Goal: Task Accomplishment & Management: Complete application form

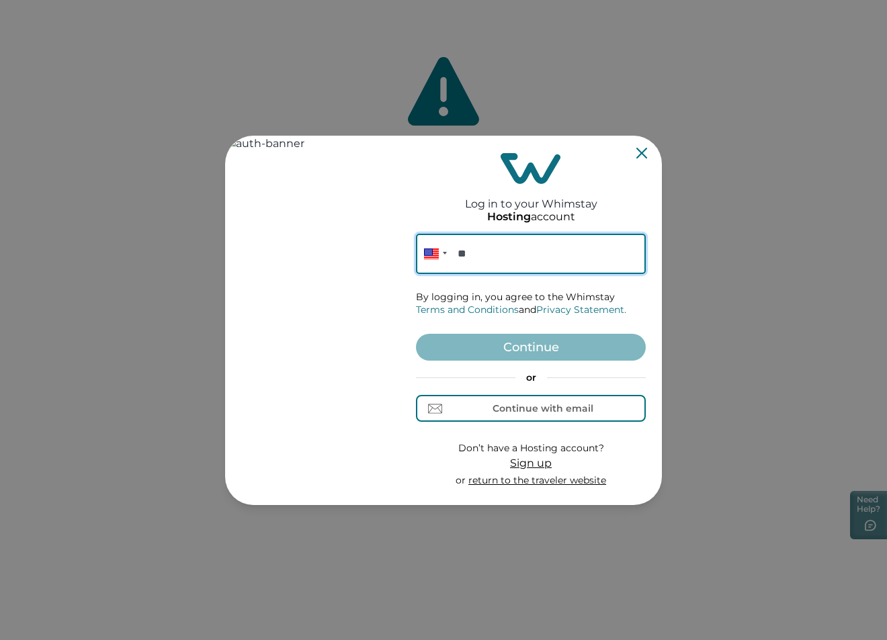
click at [571, 255] on input "**" at bounding box center [531, 254] width 230 height 40
paste input "**********"
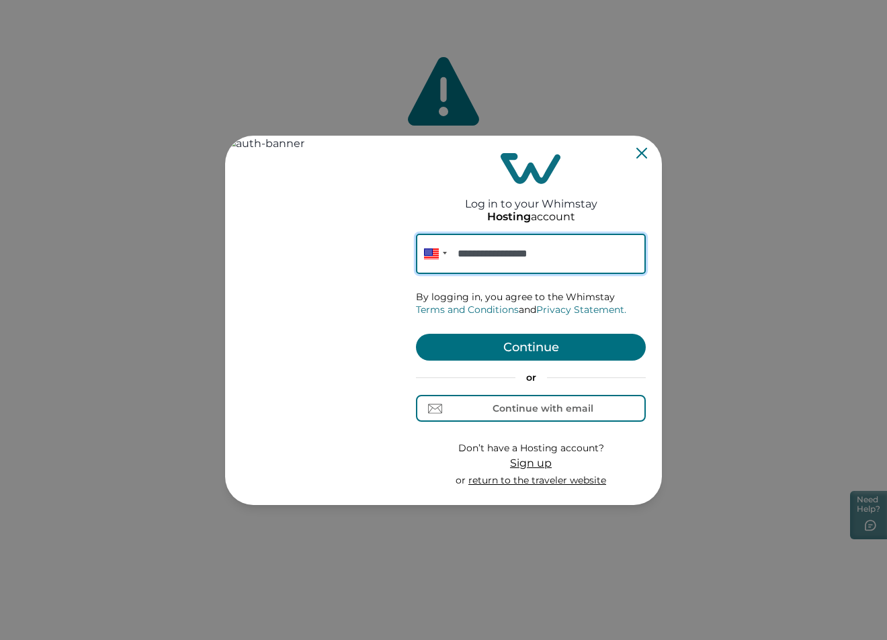
type input "**********"
click at [537, 343] on button "Continue" at bounding box center [531, 347] width 230 height 27
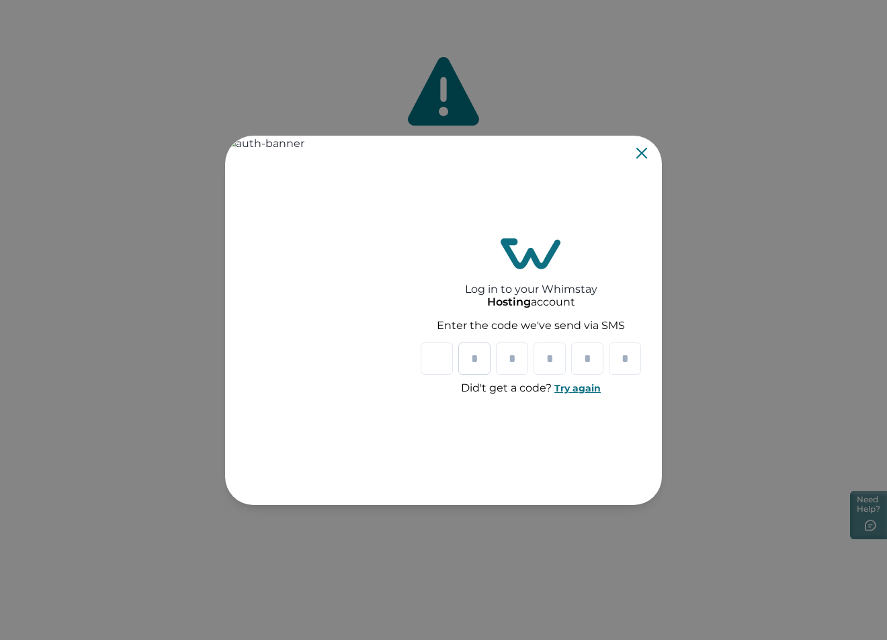
type input "*"
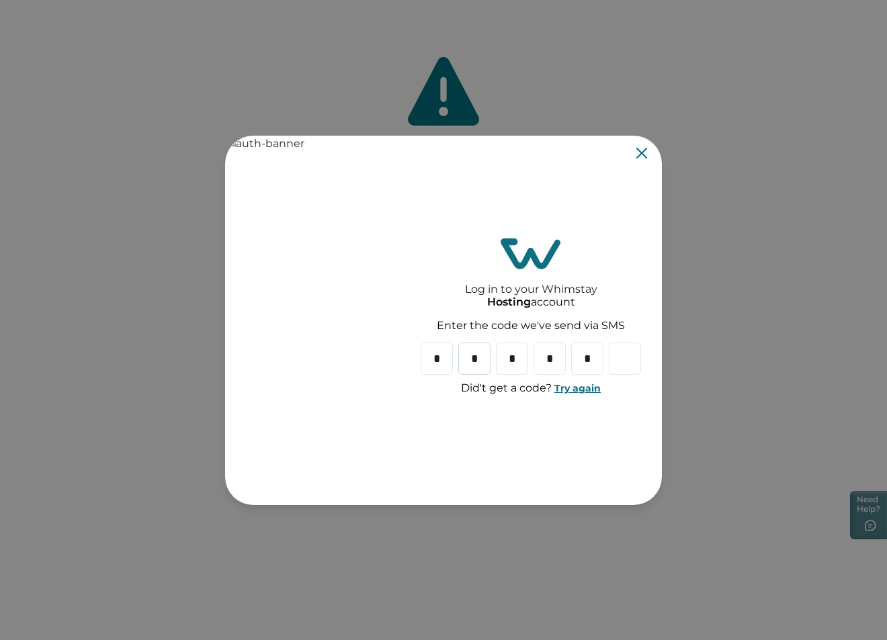
type input "*"
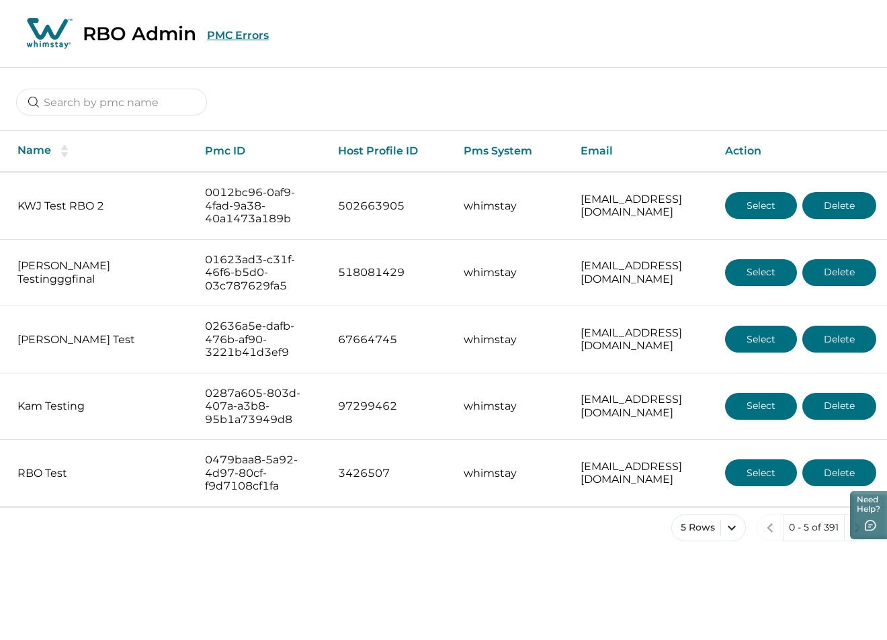
click at [226, 36] on button "PMC Errors" at bounding box center [238, 35] width 62 height 13
click at [832, 41] on div "PMC Errors Back to dashboard" at bounding box center [443, 34] width 887 height 68
click at [830, 37] on button "Back to dashboard" at bounding box center [818, 34] width 106 height 14
click at [250, 39] on button "PMC Errors" at bounding box center [238, 35] width 62 height 13
click at [828, 28] on button "Back to dashboard" at bounding box center [818, 34] width 106 height 14
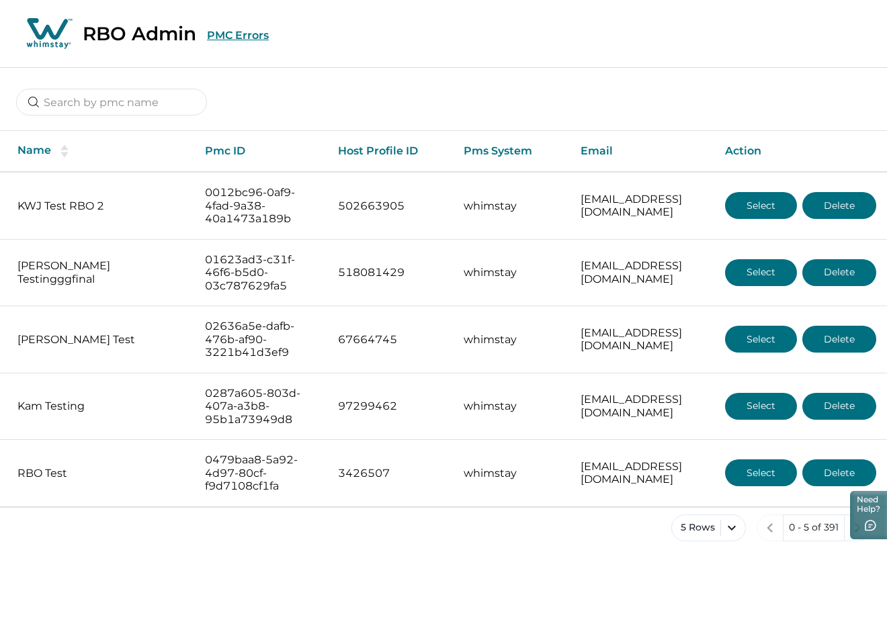
click at [224, 36] on button "PMC Errors" at bounding box center [238, 35] width 62 height 13
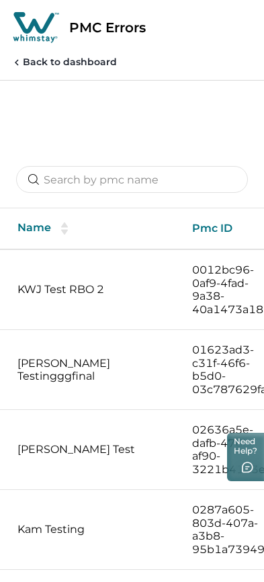
click at [167, 79] on div "PMC Errors Back to dashboard" at bounding box center [132, 40] width 264 height 81
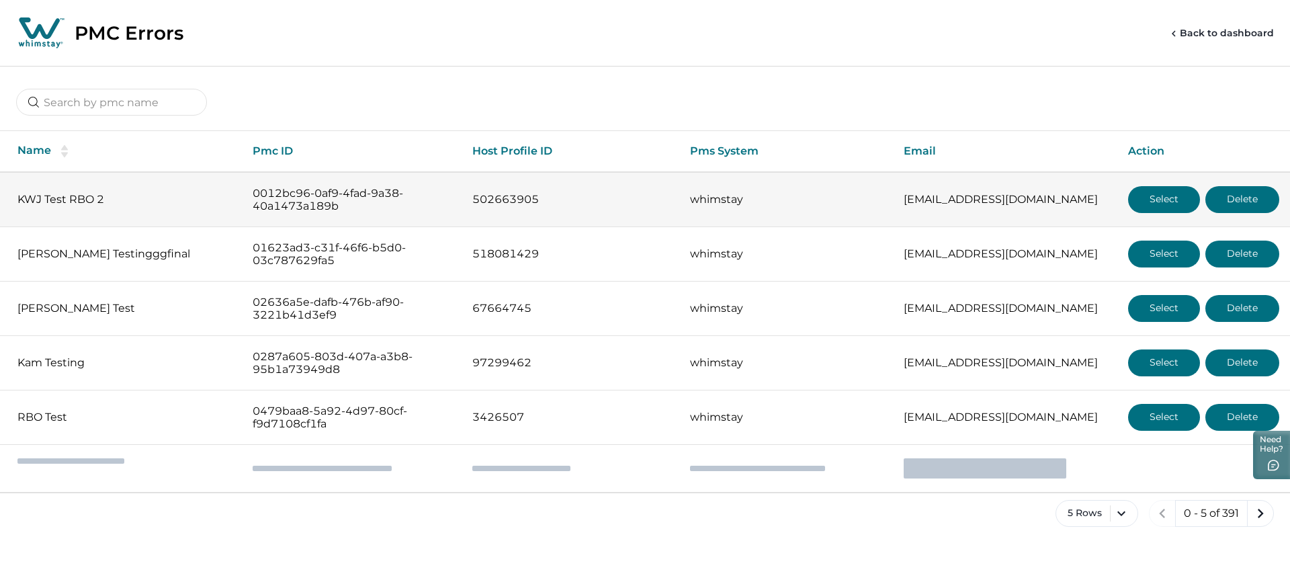
click at [625, 208] on td "502663905" at bounding box center [571, 199] width 218 height 55
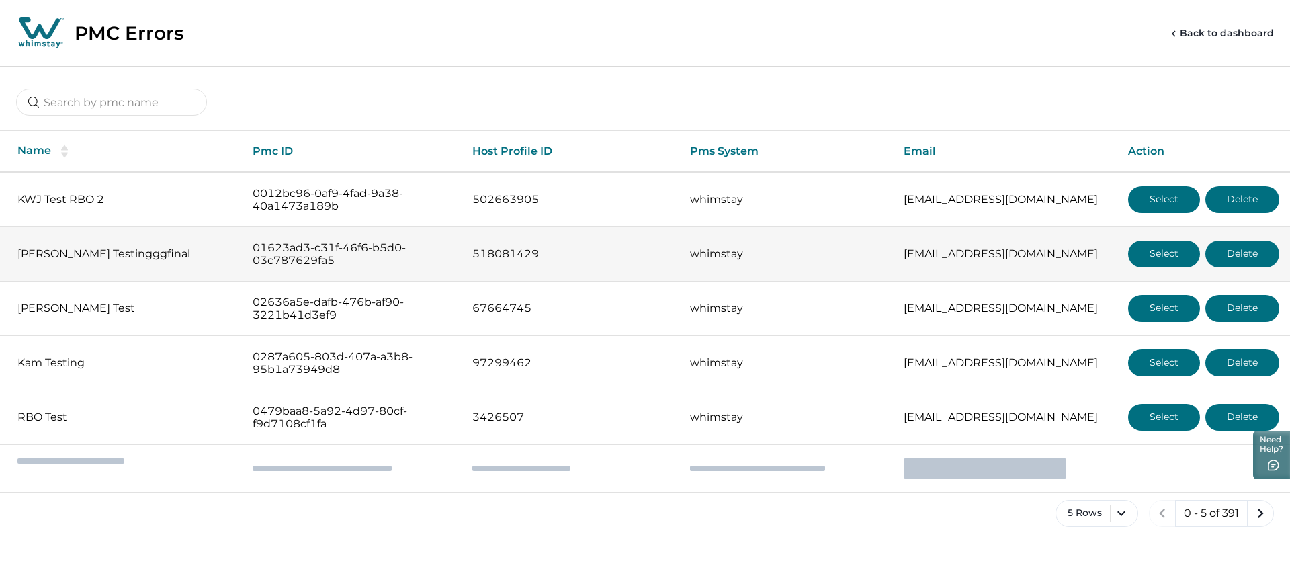
click at [616, 258] on p "518081429" at bounding box center [570, 253] width 196 height 13
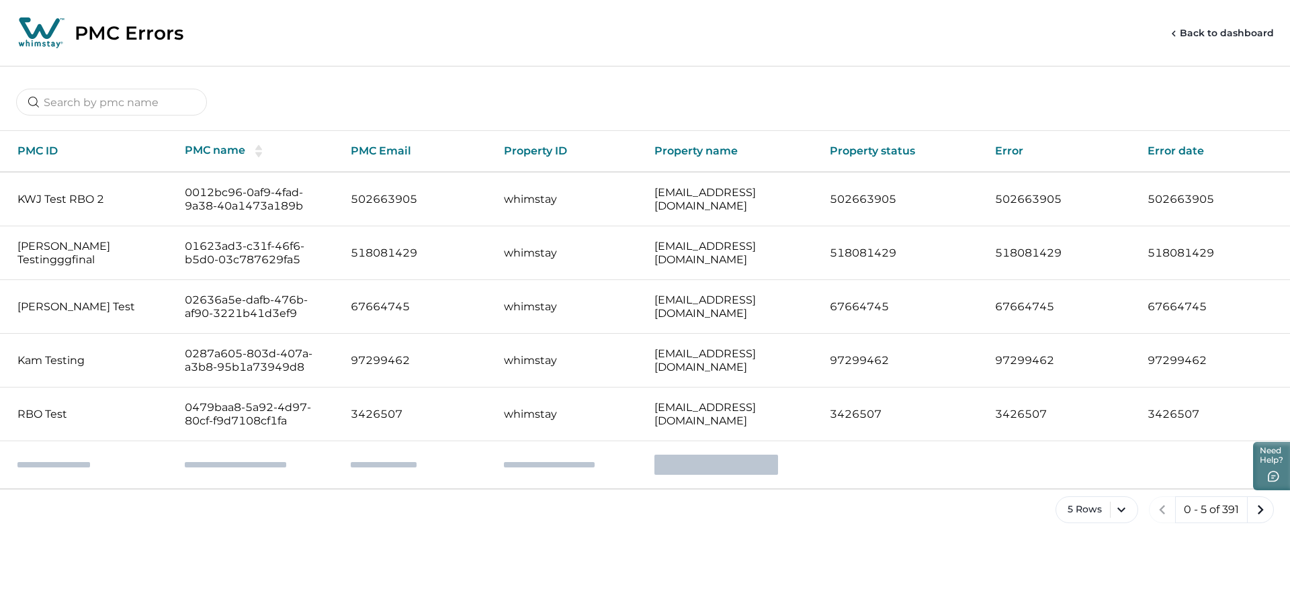
click at [1233, 26] on button "Back to dashboard" at bounding box center [1221, 33] width 106 height 14
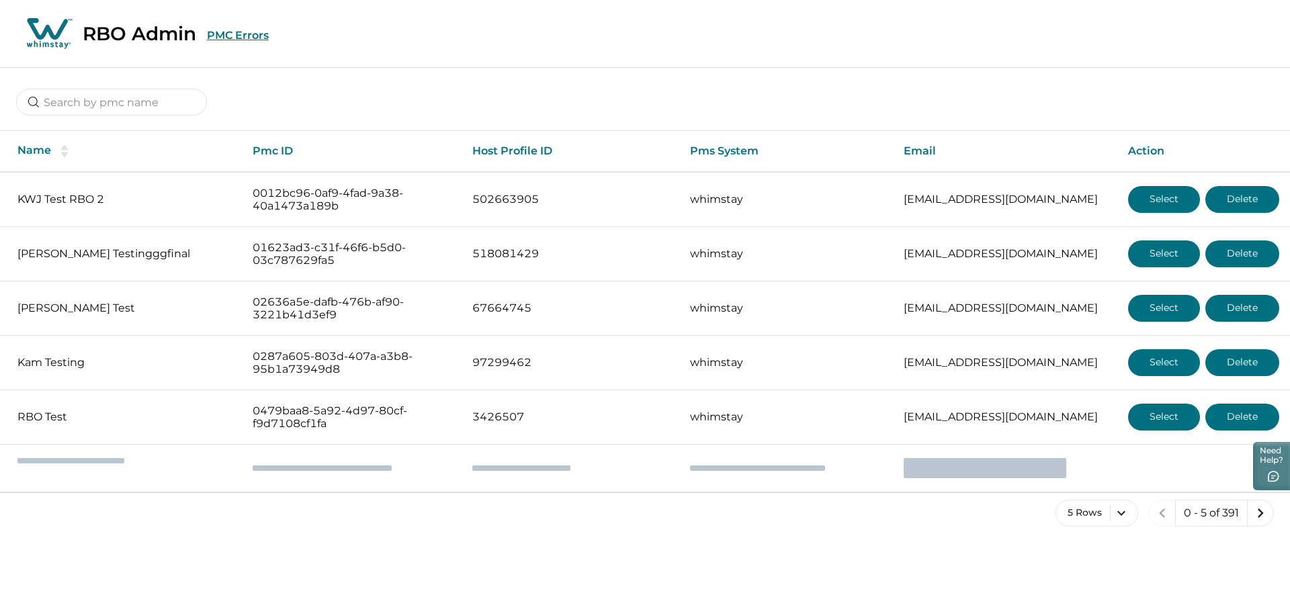
click at [251, 38] on button "PMC Errors" at bounding box center [238, 35] width 62 height 13
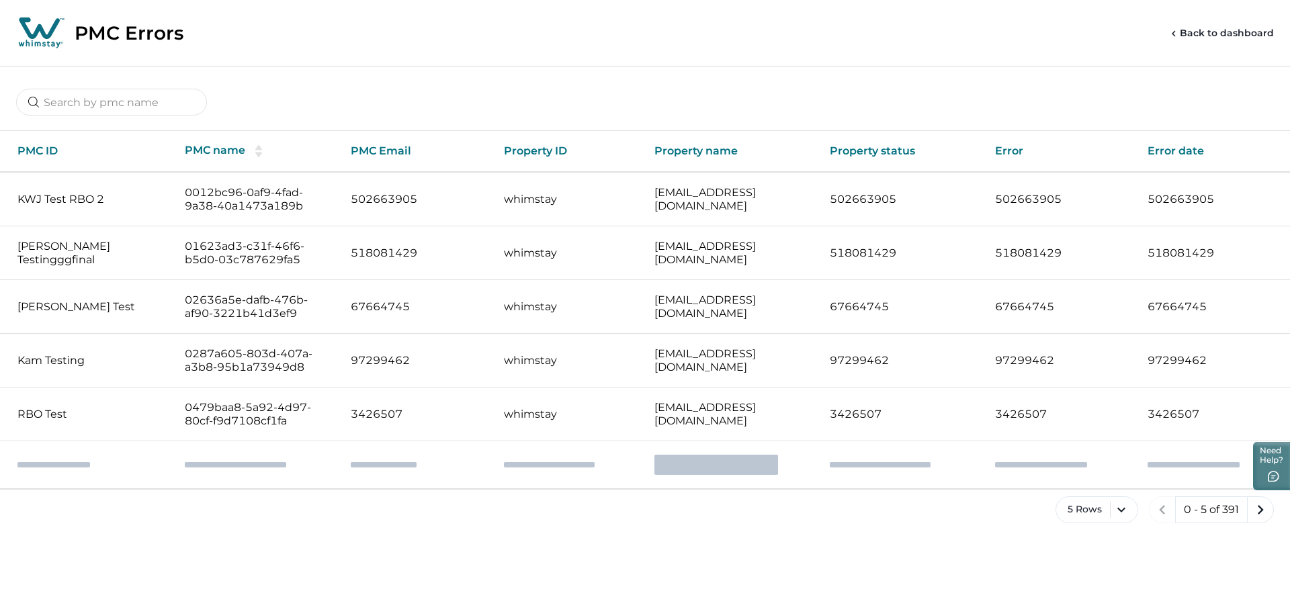
click at [38, 44] on icon at bounding box center [37, 44] width 5 height 4
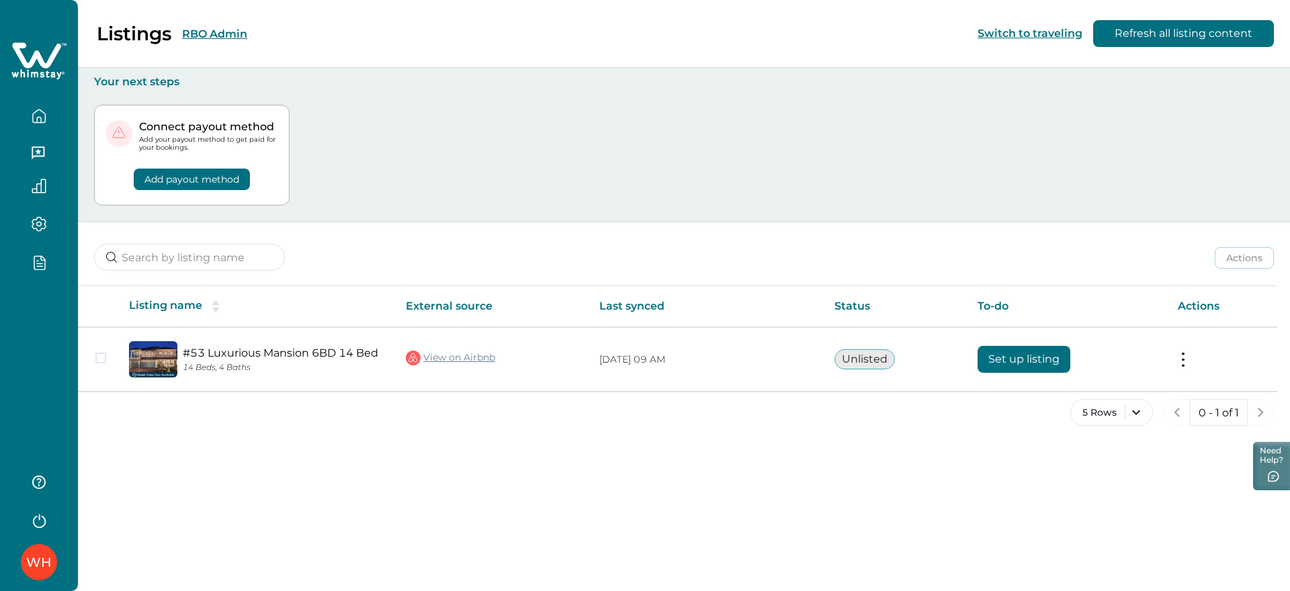
click at [31, 322] on div "WH" at bounding box center [39, 295] width 78 height 591
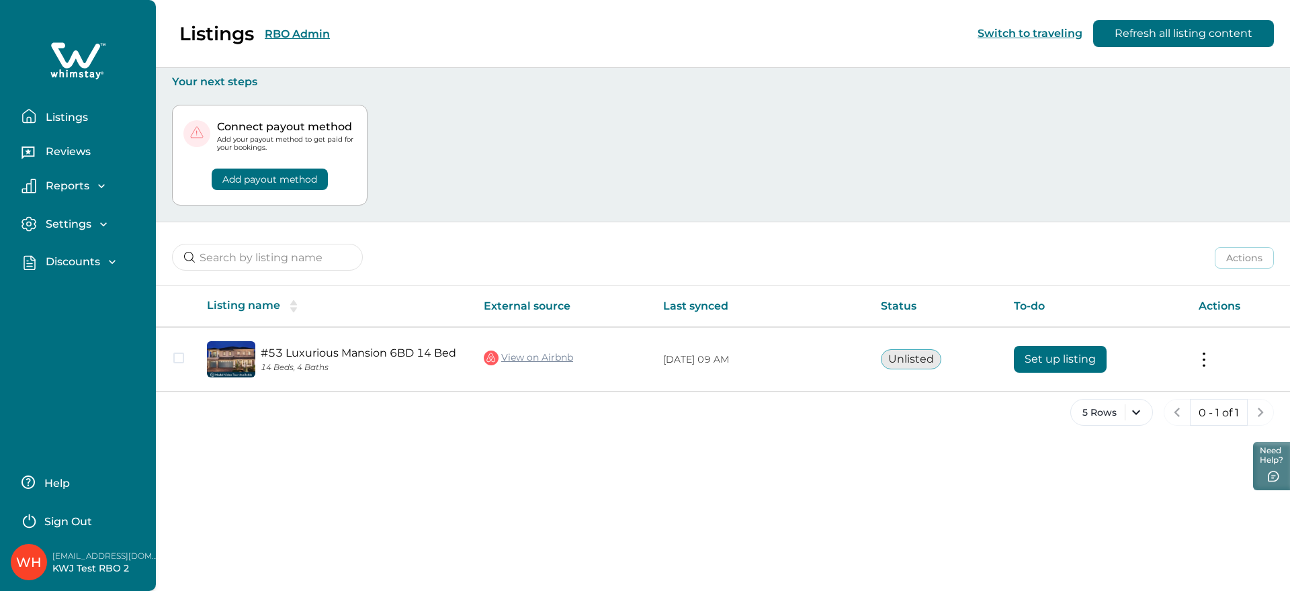
click at [66, 266] on p "Discounts" at bounding box center [71, 261] width 58 height 13
click at [71, 294] on p "Discounts" at bounding box center [71, 291] width 58 height 13
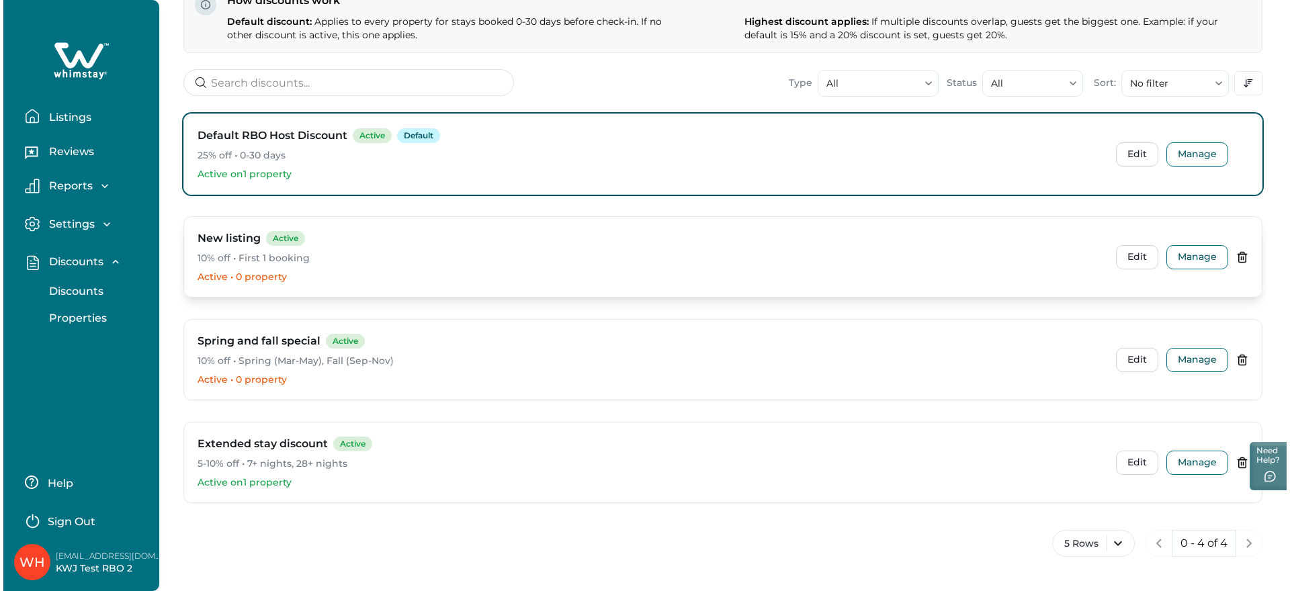
scroll to position [67, 0]
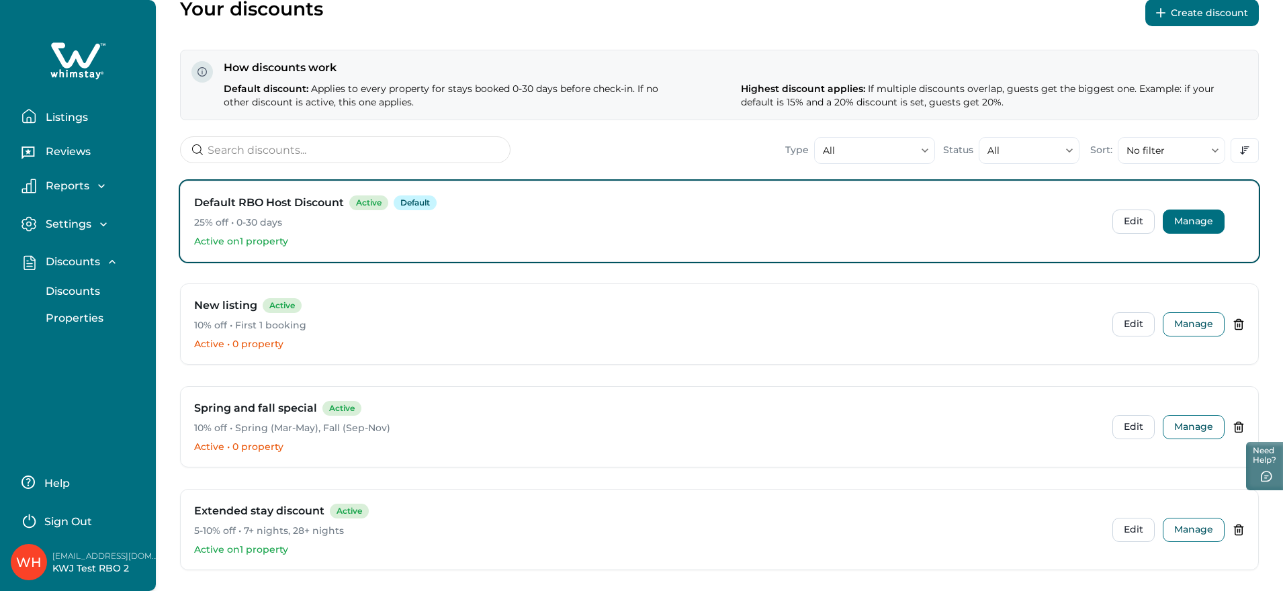
click at [1197, 220] on button "Manage" at bounding box center [1194, 222] width 62 height 24
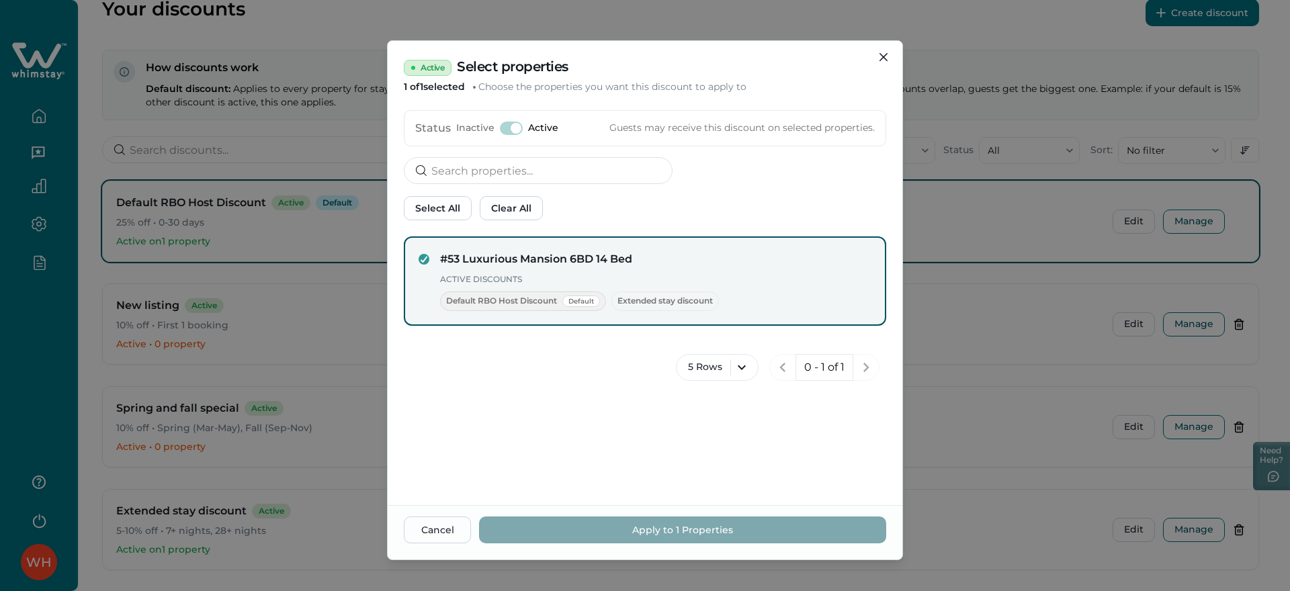
click at [974, 291] on div "Active Select properties 1 of 1 selected Choose the properties you want this di…" at bounding box center [645, 295] width 1290 height 591
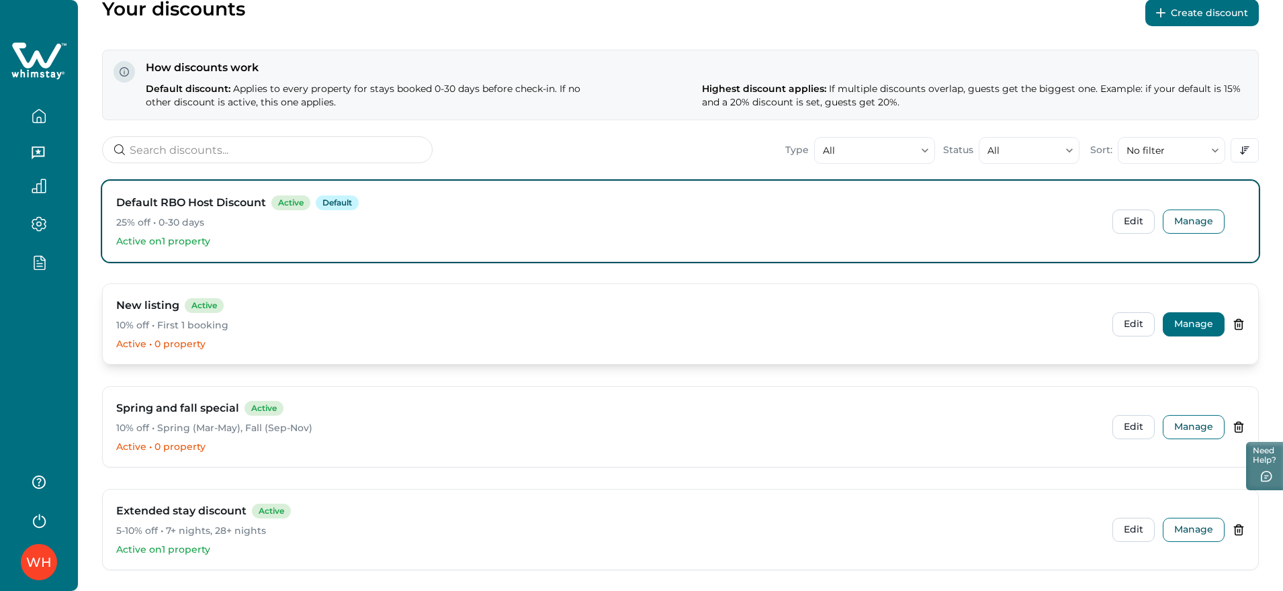
click at [1207, 322] on button "Manage" at bounding box center [1194, 324] width 62 height 24
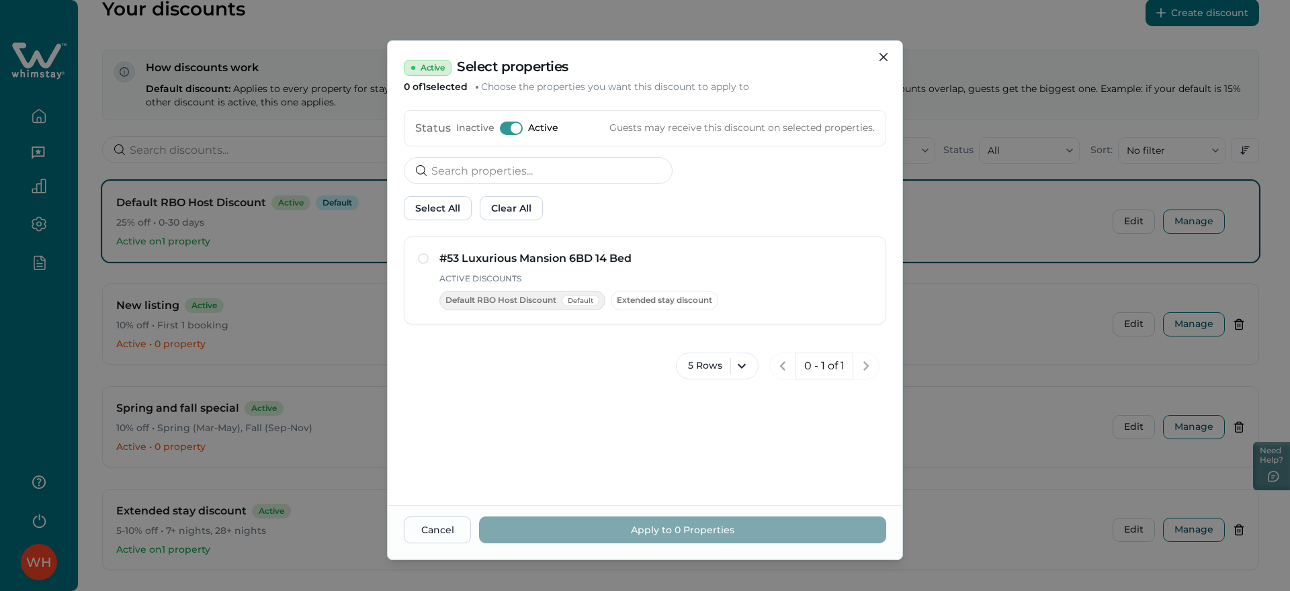
click at [996, 306] on div "Active Select properties 0 of 1 selected Choose the properties you want this di…" at bounding box center [645, 295] width 1290 height 591
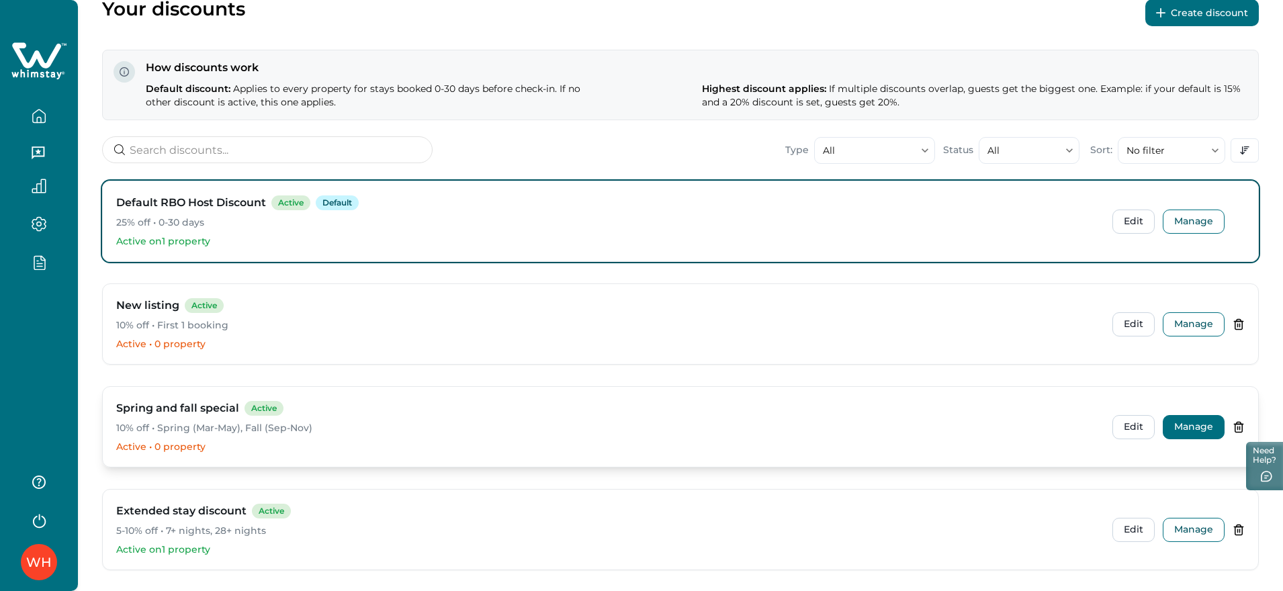
click at [1180, 421] on button "Manage" at bounding box center [1194, 427] width 62 height 24
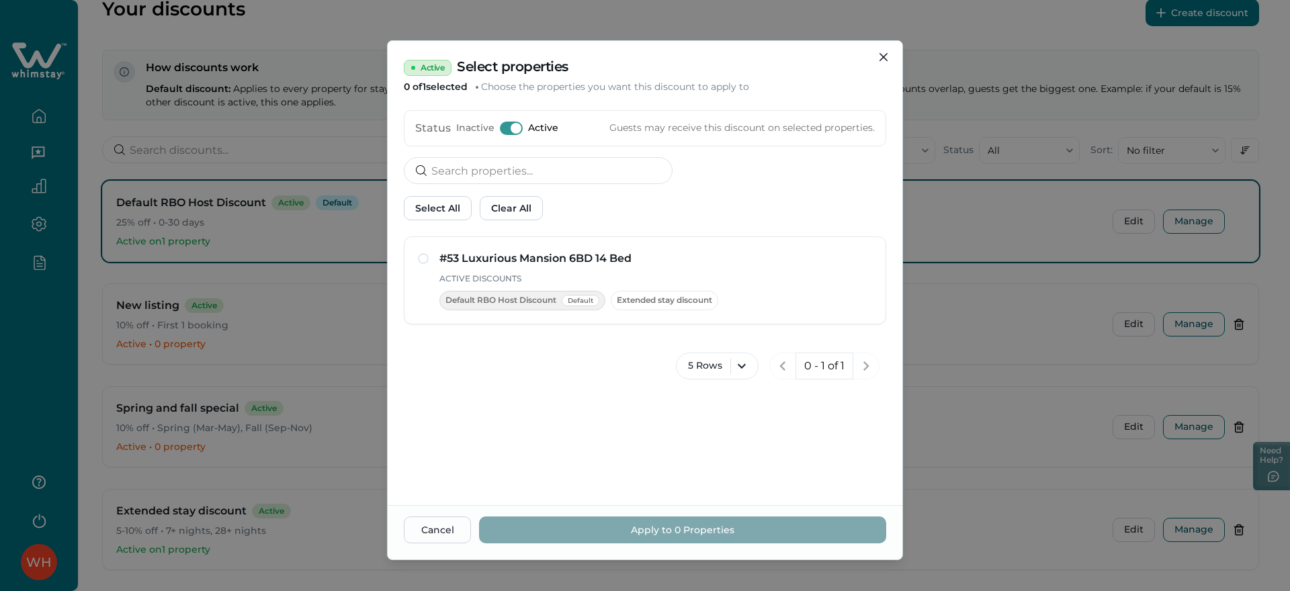
click at [1053, 376] on div "Active Select properties 0 of 1 selected Choose the properties you want this di…" at bounding box center [645, 295] width 1290 height 591
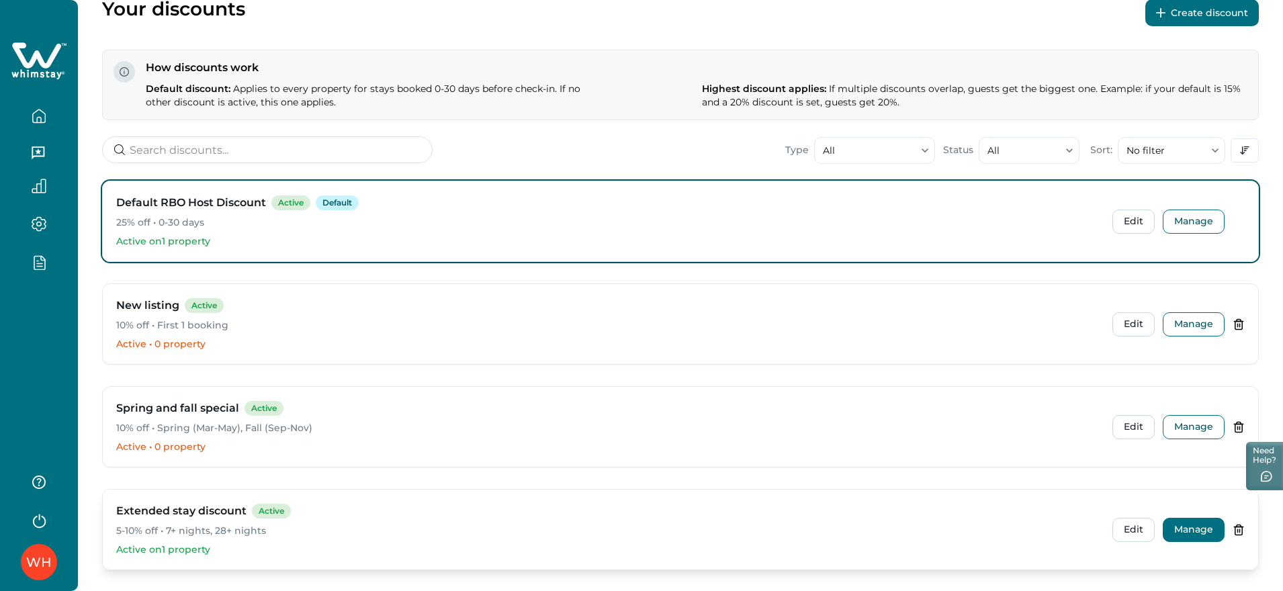
click at [1213, 520] on button "Manage" at bounding box center [1194, 530] width 62 height 24
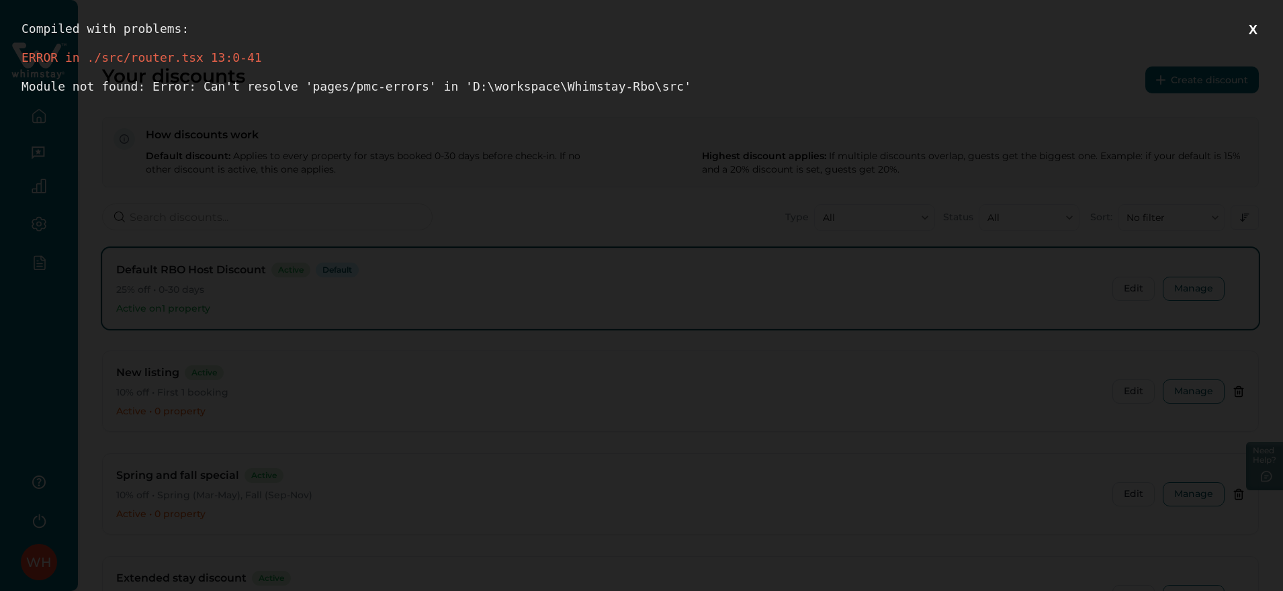
scroll to position [0, 0]
click at [1252, 30] on button "X" at bounding box center [1253, 29] width 17 height 17
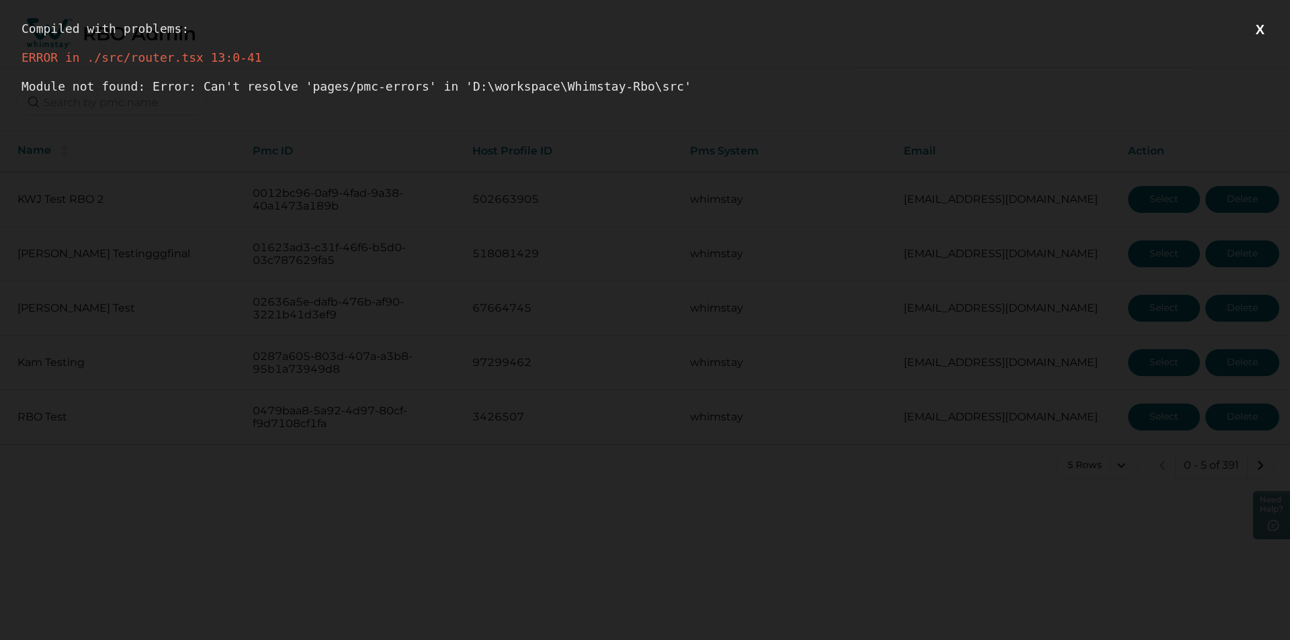
click at [1262, 28] on button "X" at bounding box center [1260, 29] width 17 height 17
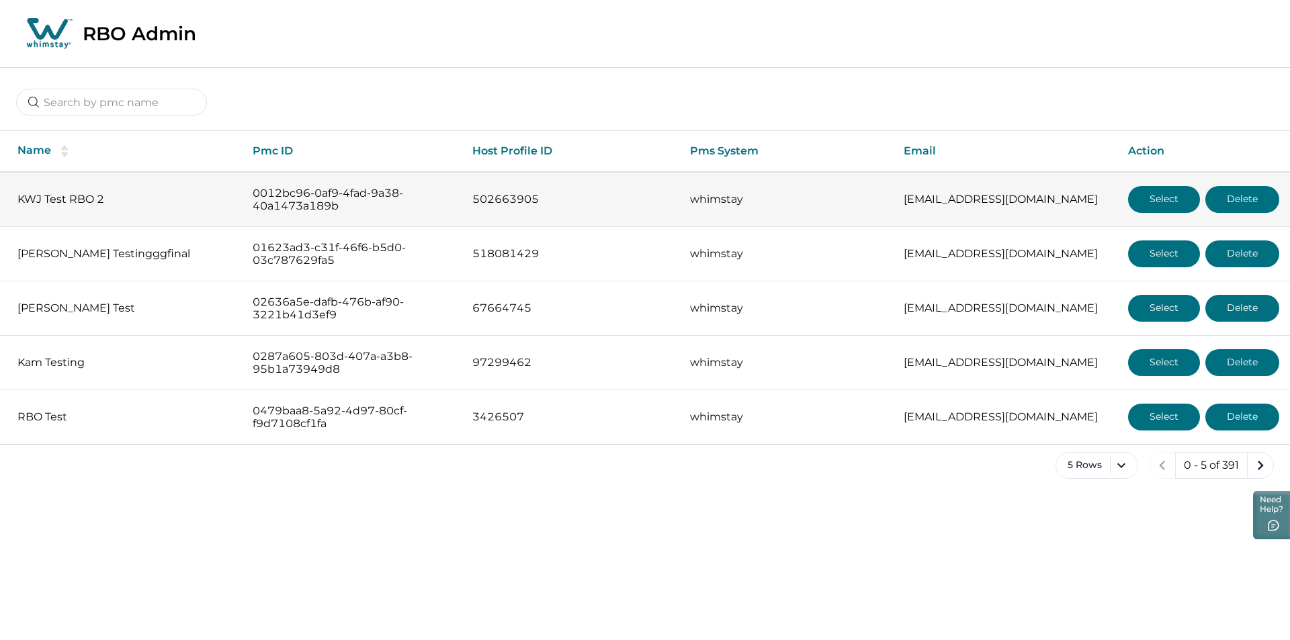
click at [1155, 195] on button "Select" at bounding box center [1164, 199] width 72 height 27
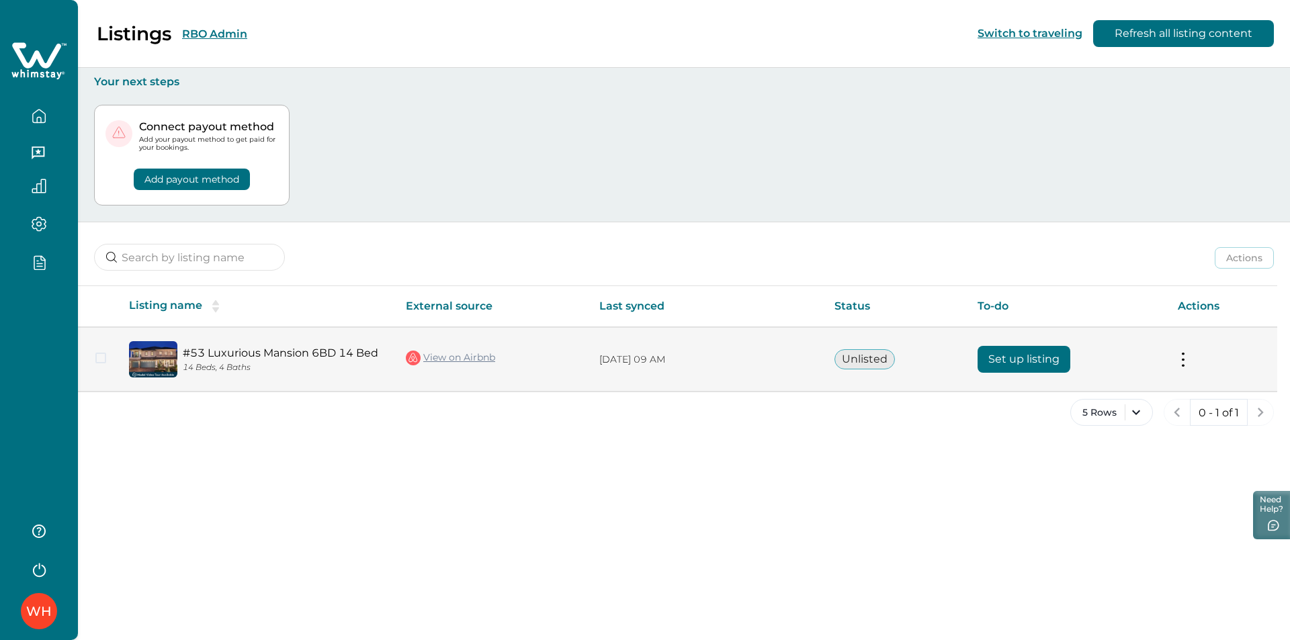
click at [1002, 355] on button "Set up listing" at bounding box center [1024, 359] width 93 height 27
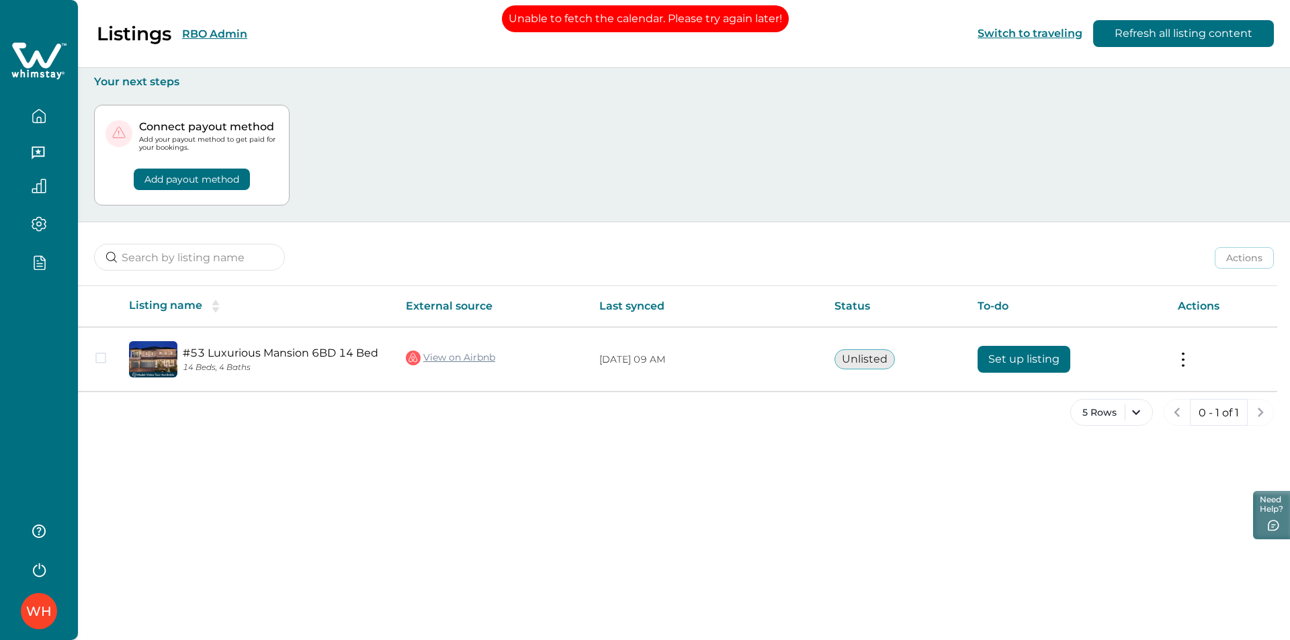
click at [34, 573] on icon "button" at bounding box center [39, 571] width 13 height 14
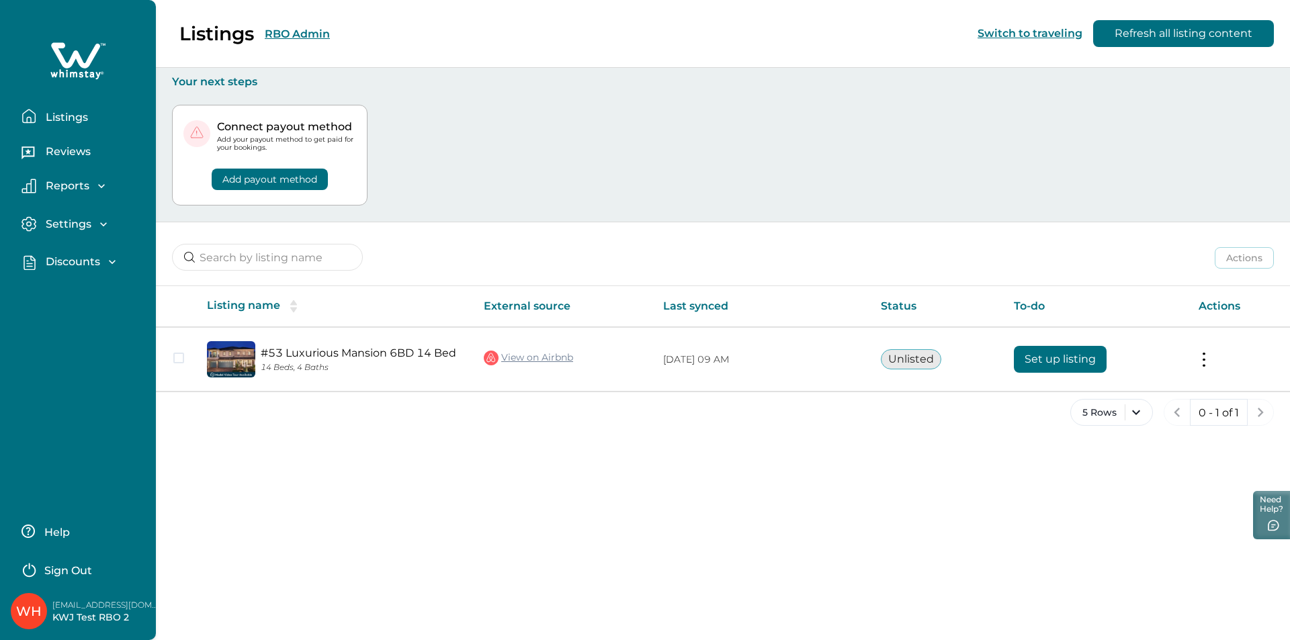
click at [60, 566] on p "Sign Out" at bounding box center [68, 570] width 48 height 13
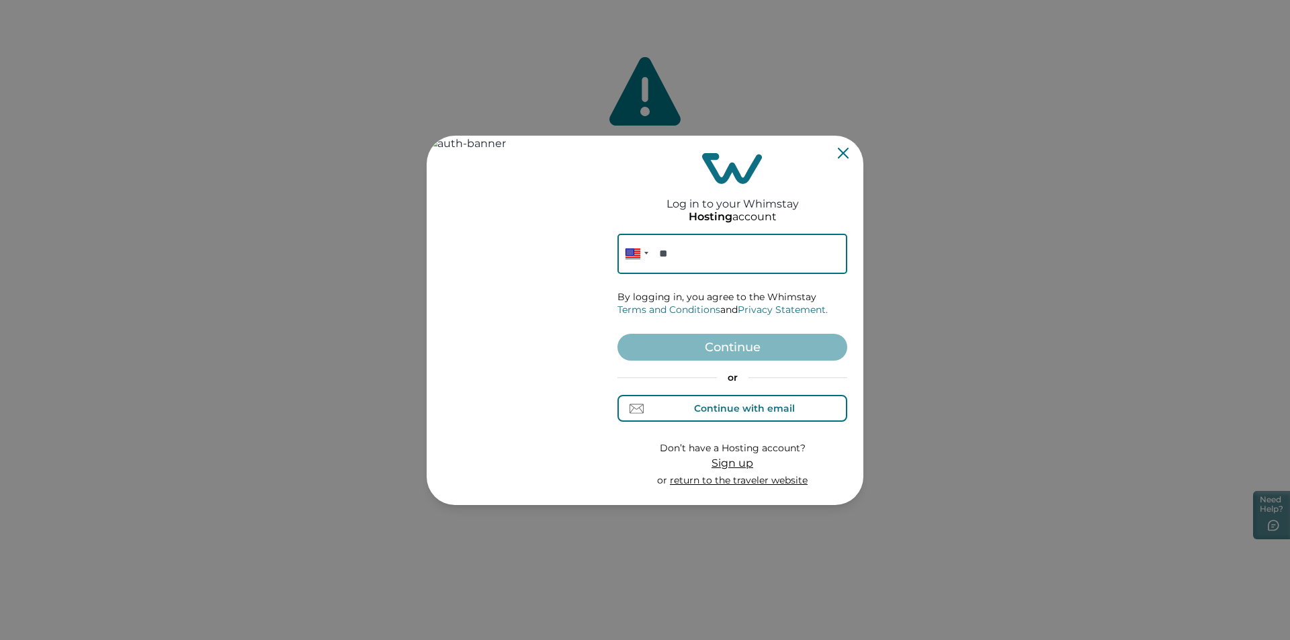
click at [769, 402] on div "Continue with email" at bounding box center [732, 409] width 124 height 14
click at [699, 257] on input at bounding box center [732, 254] width 230 height 40
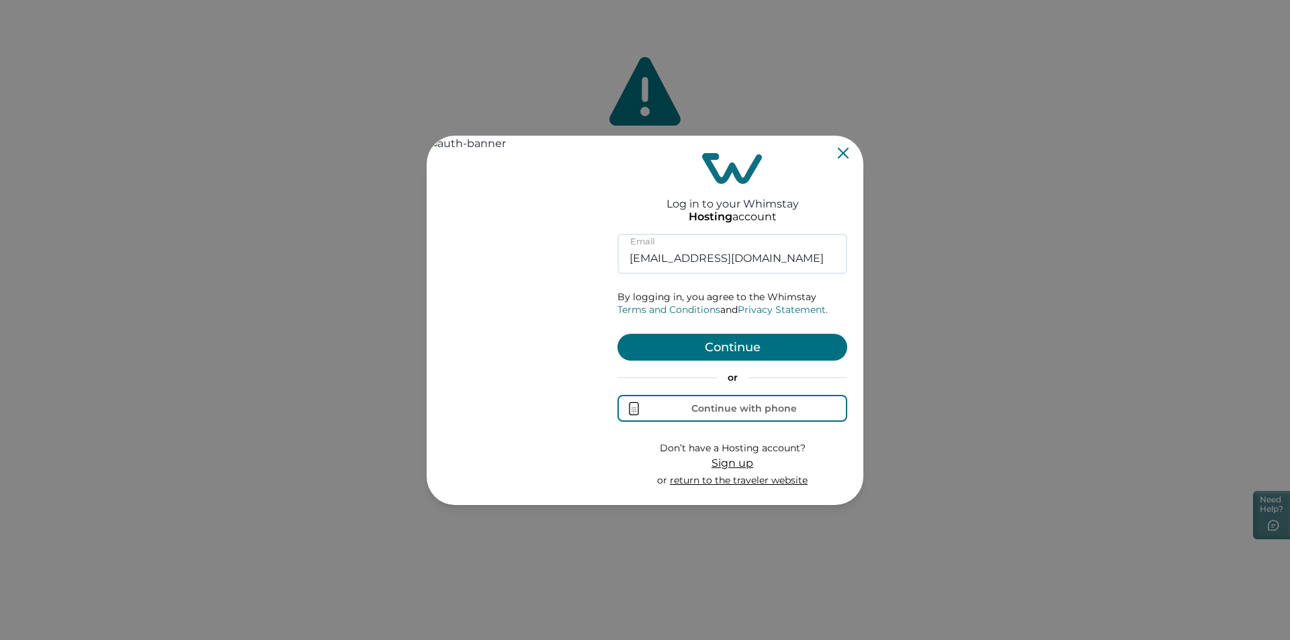
type input "rbo62@yopmail.com"
click at [732, 346] on button "Continue" at bounding box center [732, 347] width 230 height 27
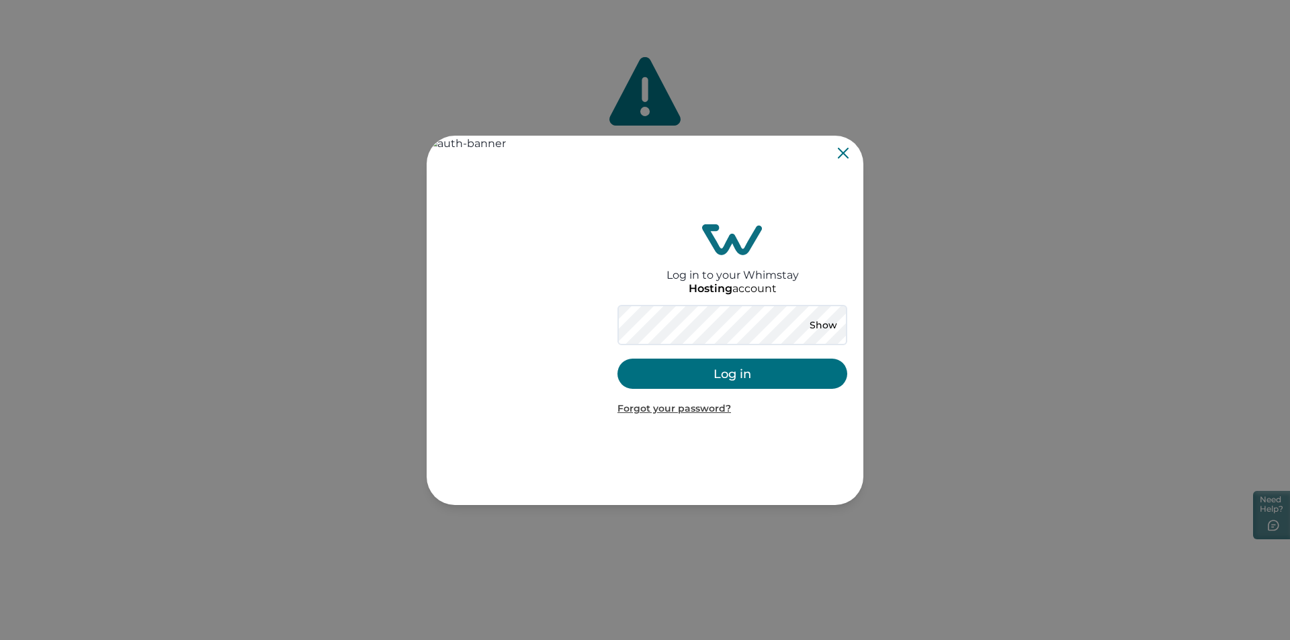
click at [739, 384] on button "Log in" at bounding box center [732, 374] width 230 height 30
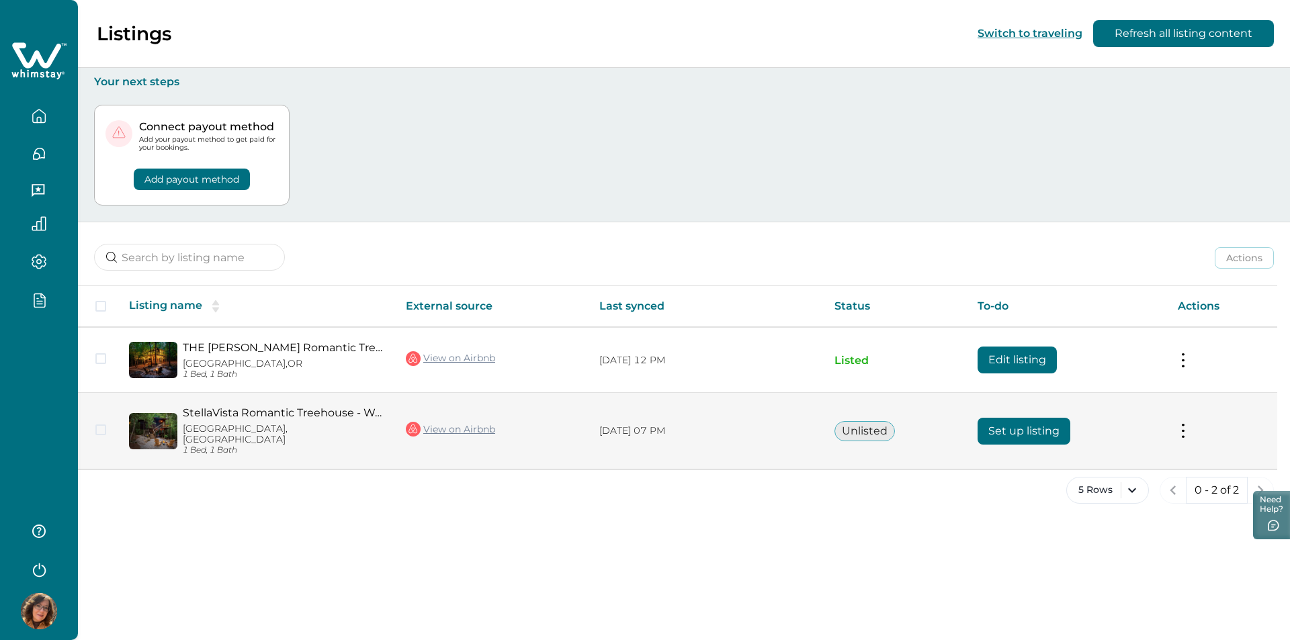
click at [997, 425] on button "Set up listing" at bounding box center [1024, 431] width 93 height 27
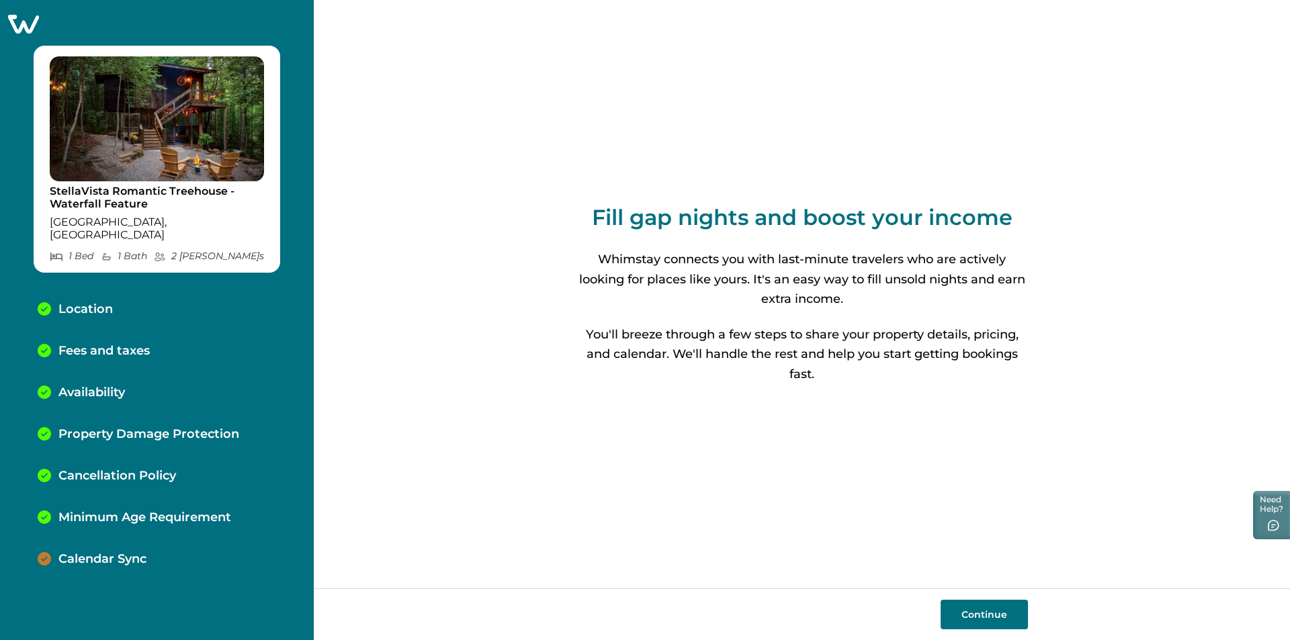
click at [994, 617] on button "Continue" at bounding box center [984, 615] width 87 height 30
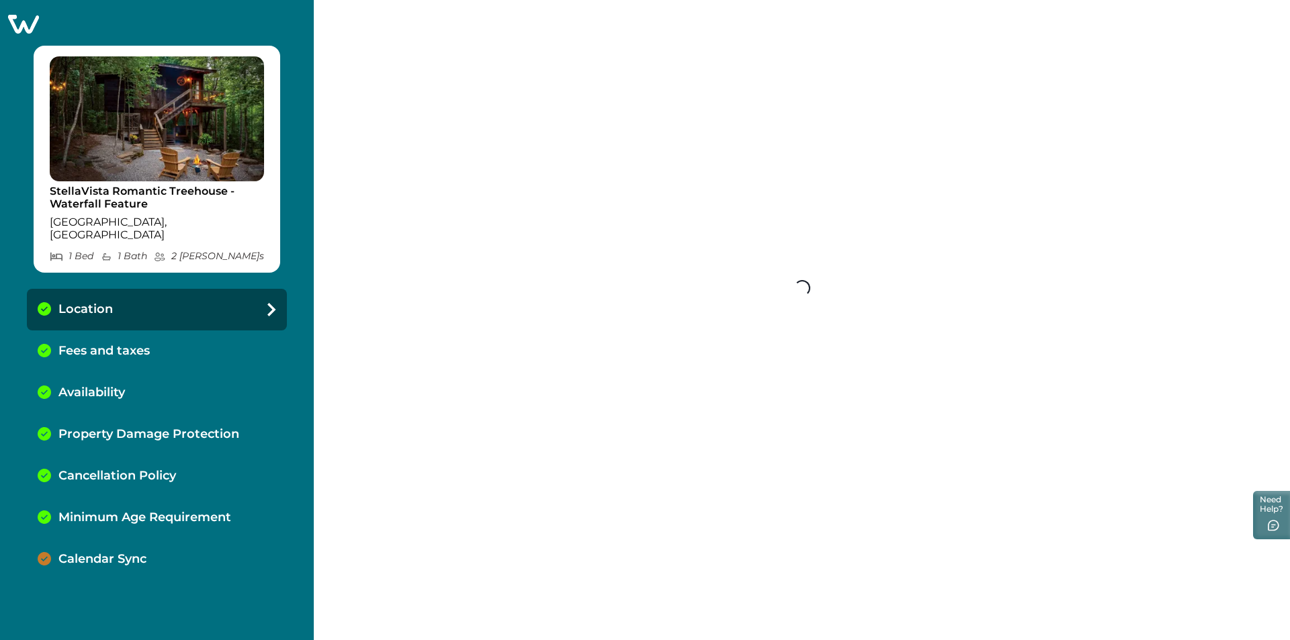
select select "[GEOGRAPHIC_DATA]"
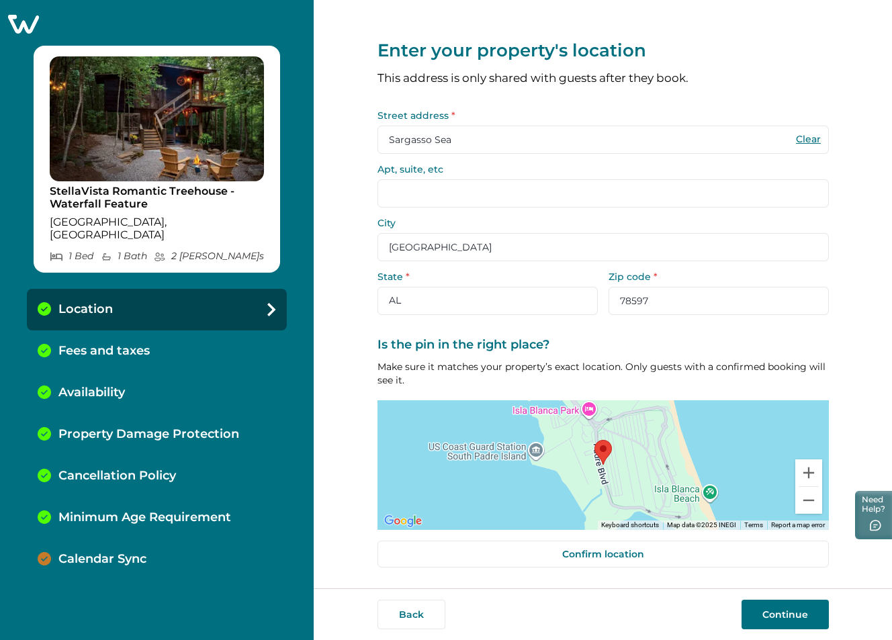
click at [468, 146] on input "Sargasso Sea" at bounding box center [603, 140] width 451 height 28
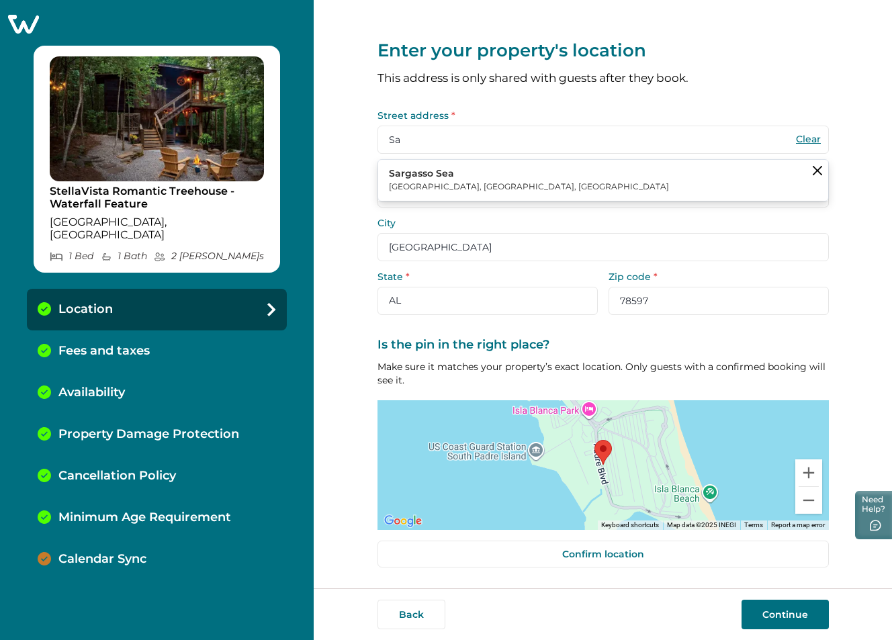
type input "S"
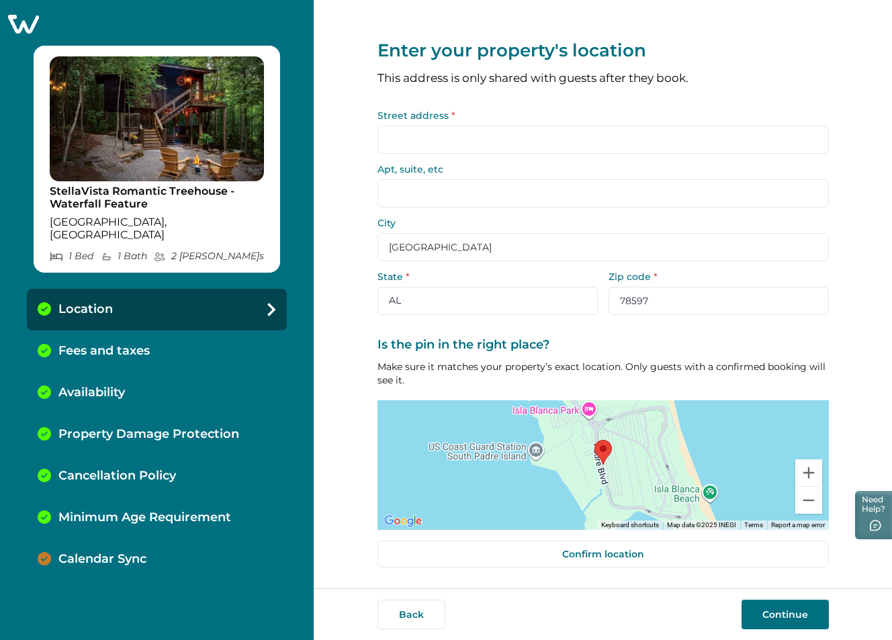
click at [400, 136] on input "Street address *" at bounding box center [603, 140] width 451 height 28
click at [489, 138] on input "Street address *" at bounding box center [603, 140] width 451 height 28
paste input "av. juan ponce"
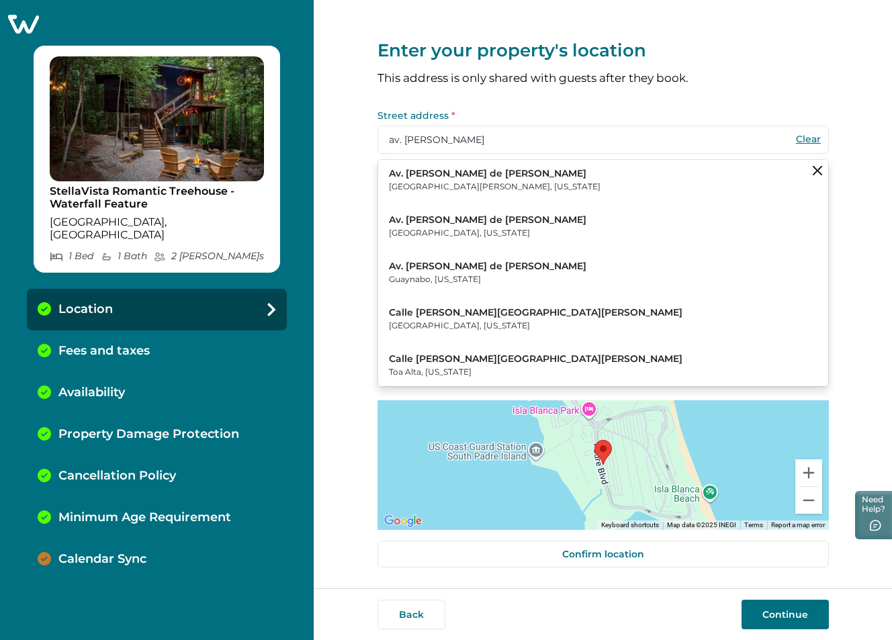
type input "av. juan ponce"
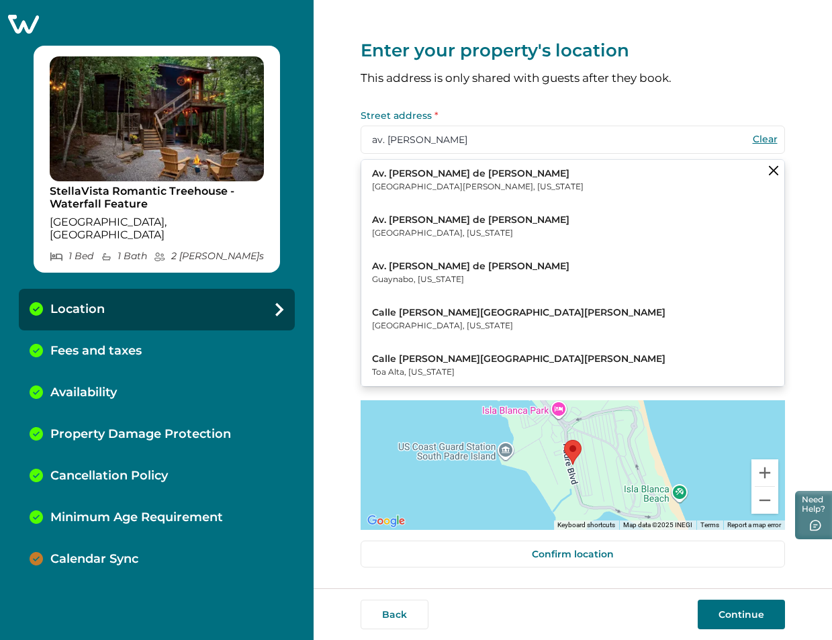
click at [457, 171] on p "Av. Juan Ponce de León" at bounding box center [478, 173] width 212 height 13
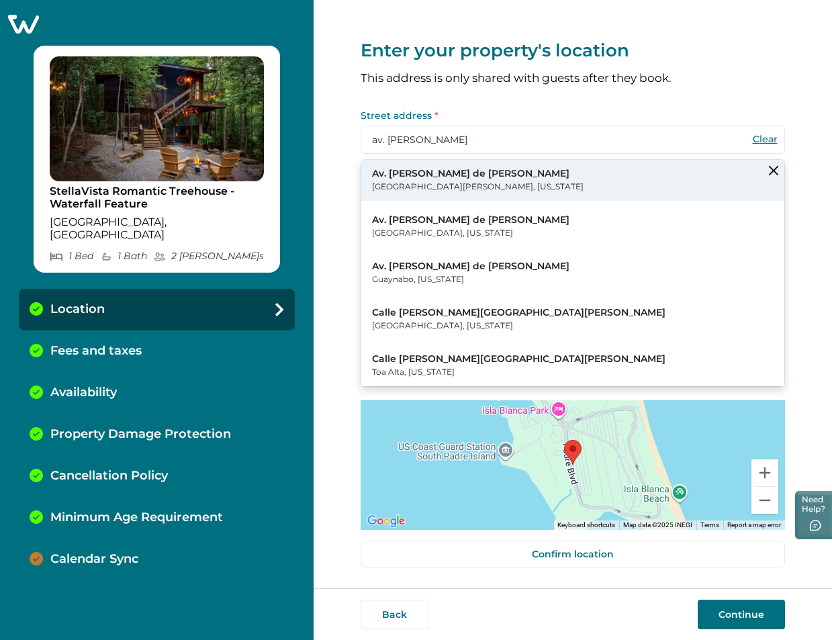
type input "Av. Juan Ponce de León"
select select "AL"
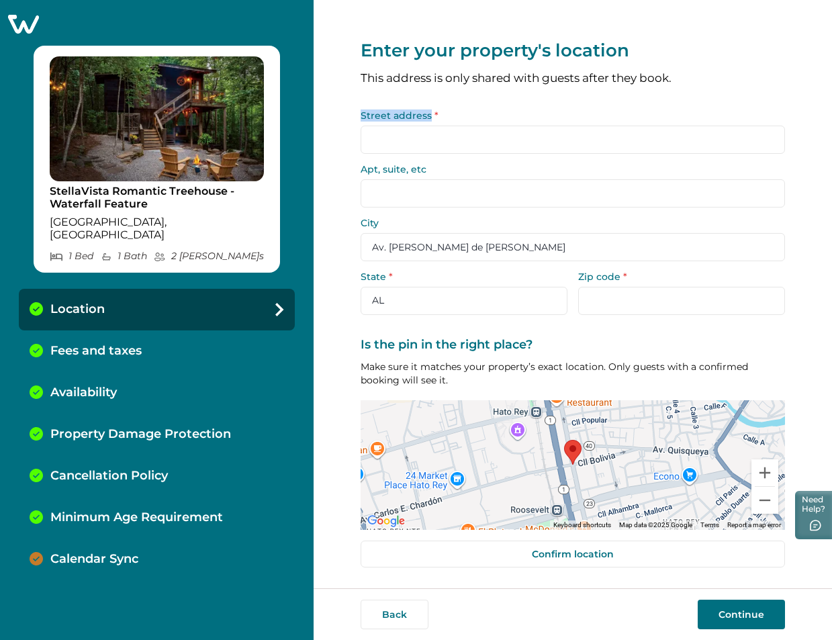
drag, startPoint x: 417, startPoint y: 116, endPoint x: 352, endPoint y: 113, distance: 64.6
click at [352, 113] on div "Enter your property's location This address is only shared with guests after th…" at bounding box center [573, 294] width 519 height 589
copy label "Street address"
drag, startPoint x: 671, startPoint y: 77, endPoint x: 363, endPoint y: 80, distance: 308.4
click at [363, 80] on p "This address is only shared with guests after they book." at bounding box center [573, 78] width 425 height 11
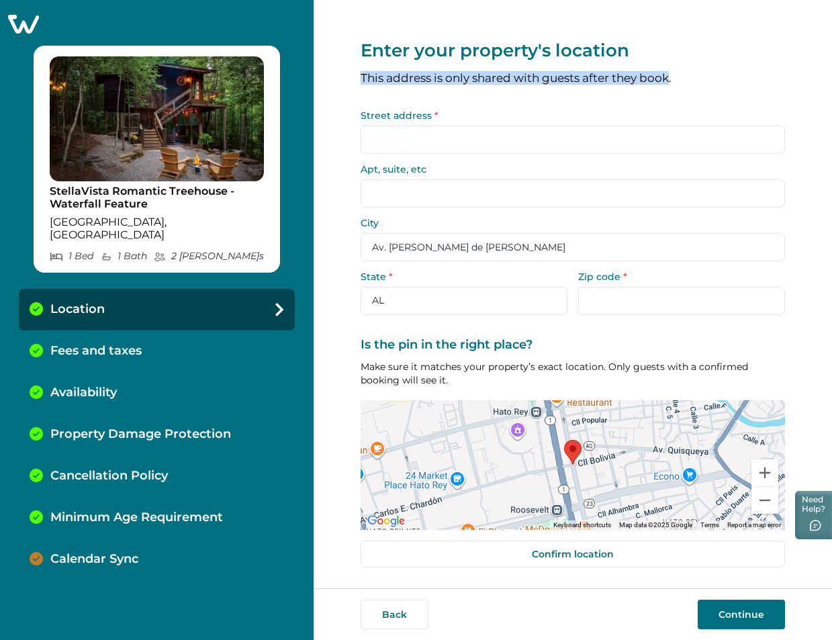
copy p "This address is only shared with guests after they book"
type input "Av. [PERSON_NAME] de [PERSON_NAME]"
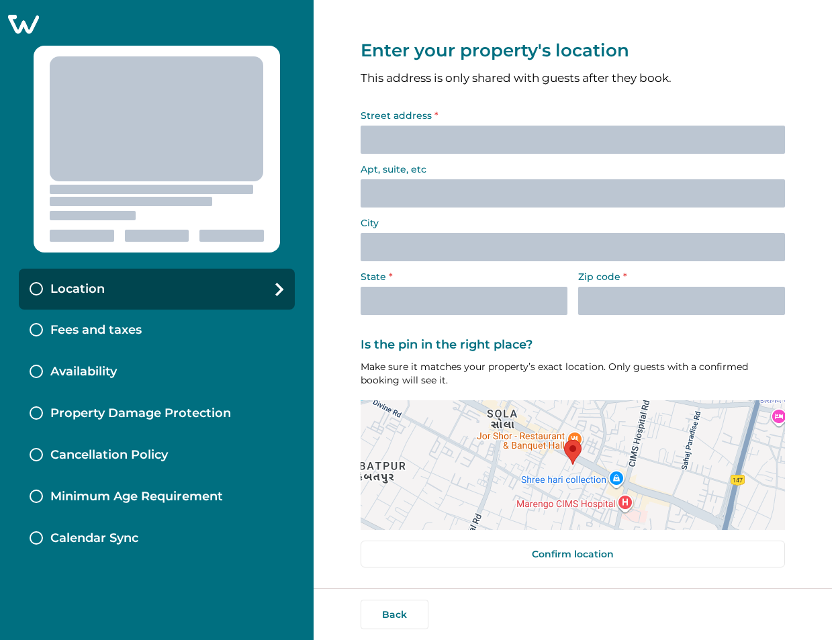
select select "[GEOGRAPHIC_DATA]"
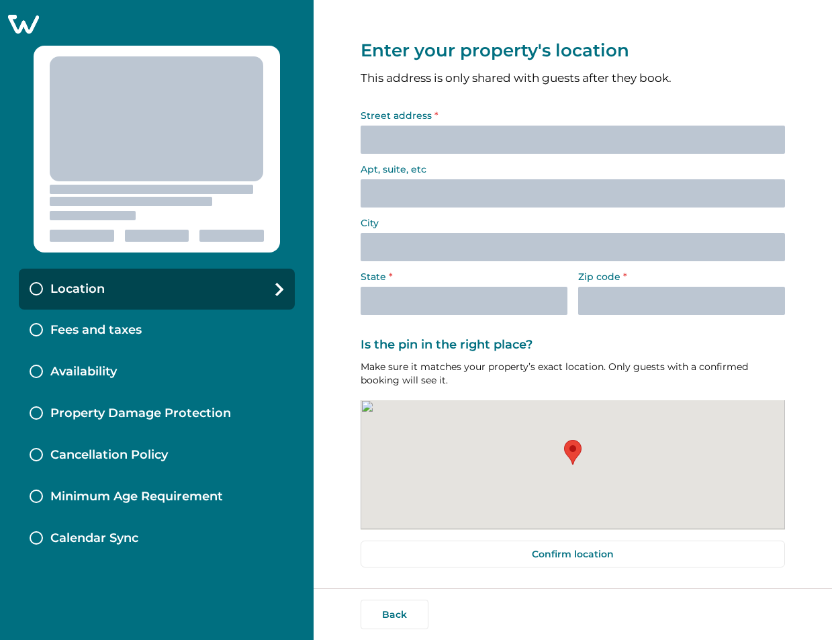
select select "[GEOGRAPHIC_DATA]"
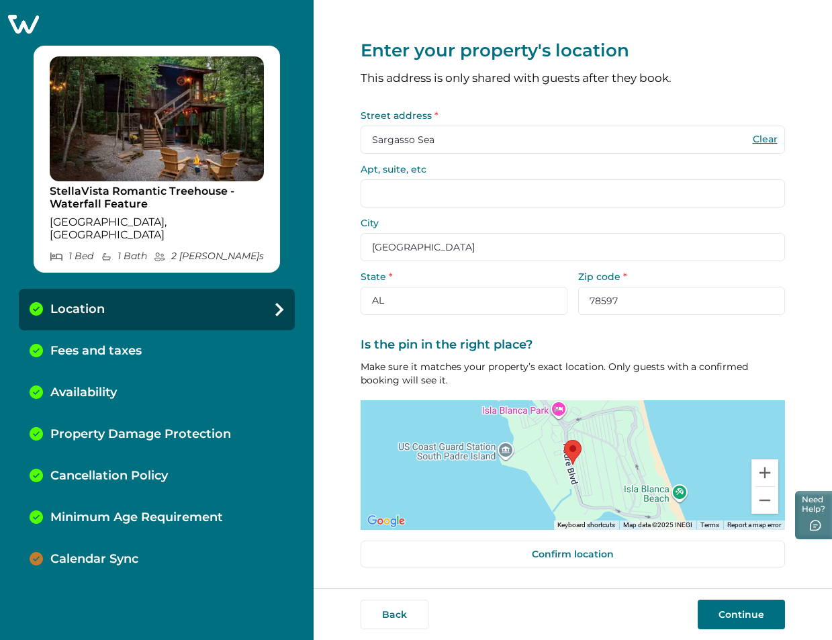
click at [112, 344] on p "Fees and taxes" at bounding box center [95, 351] width 91 height 15
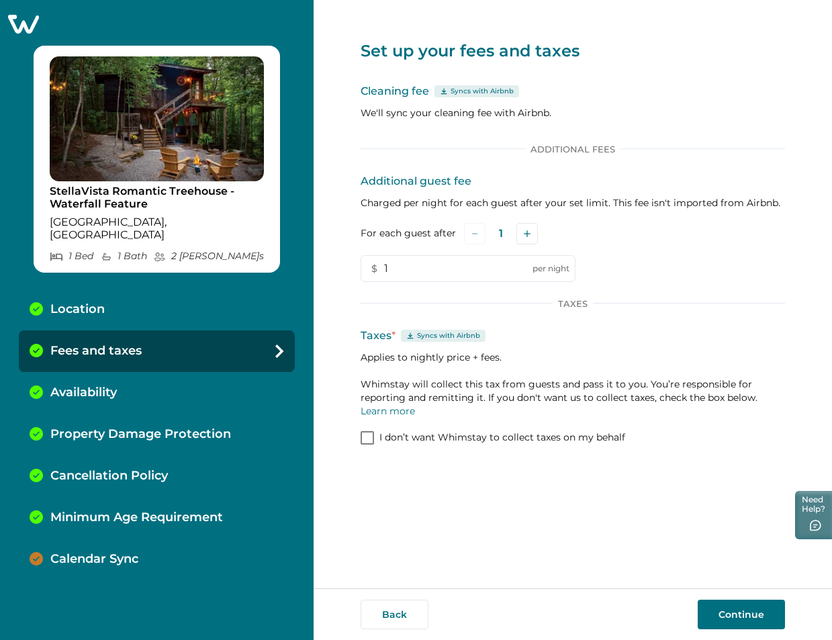
click at [116, 298] on div "Location" at bounding box center [157, 310] width 276 height 42
select select "[GEOGRAPHIC_DATA]"
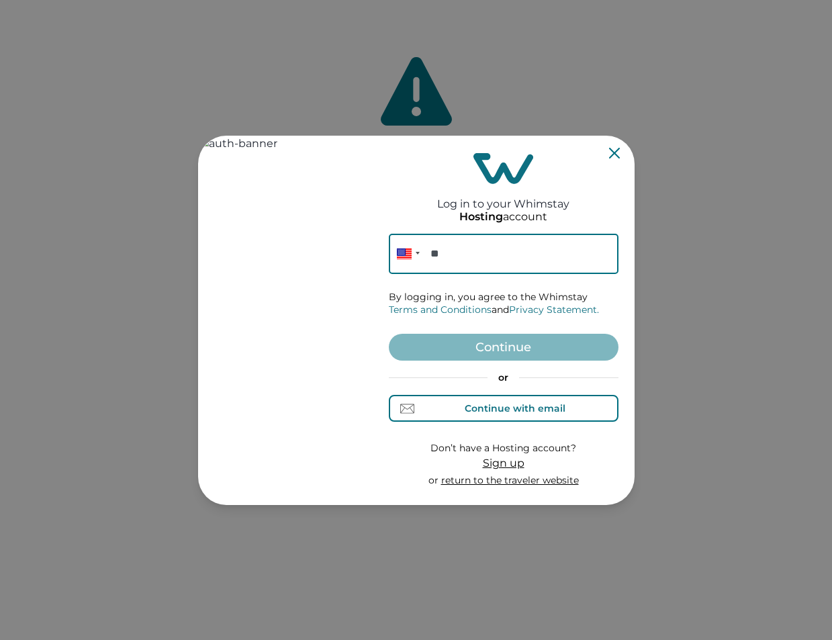
click at [517, 406] on div "Continue with email" at bounding box center [515, 408] width 101 height 11
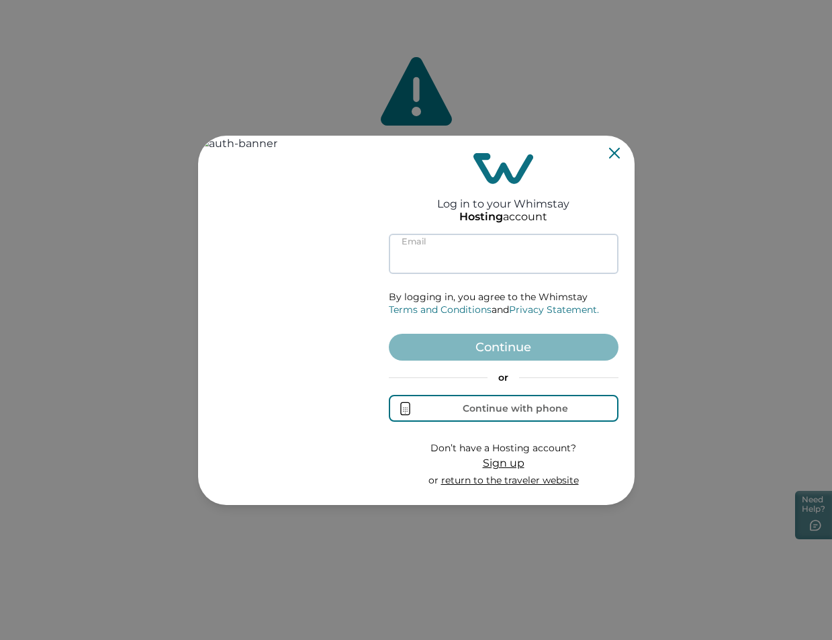
click at [458, 262] on input at bounding box center [504, 254] width 230 height 40
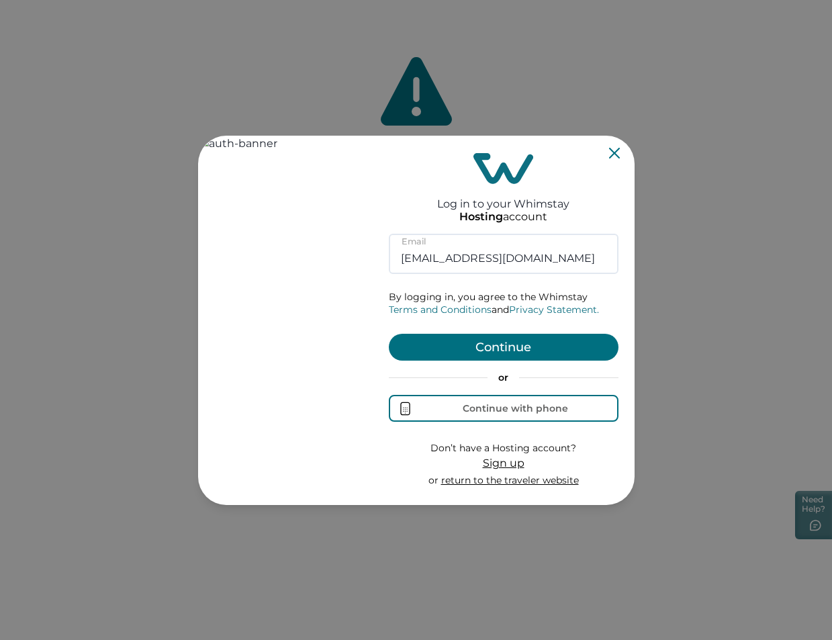
type input "rbo62@yopmail.com"
click at [477, 339] on button "Continue" at bounding box center [504, 347] width 230 height 27
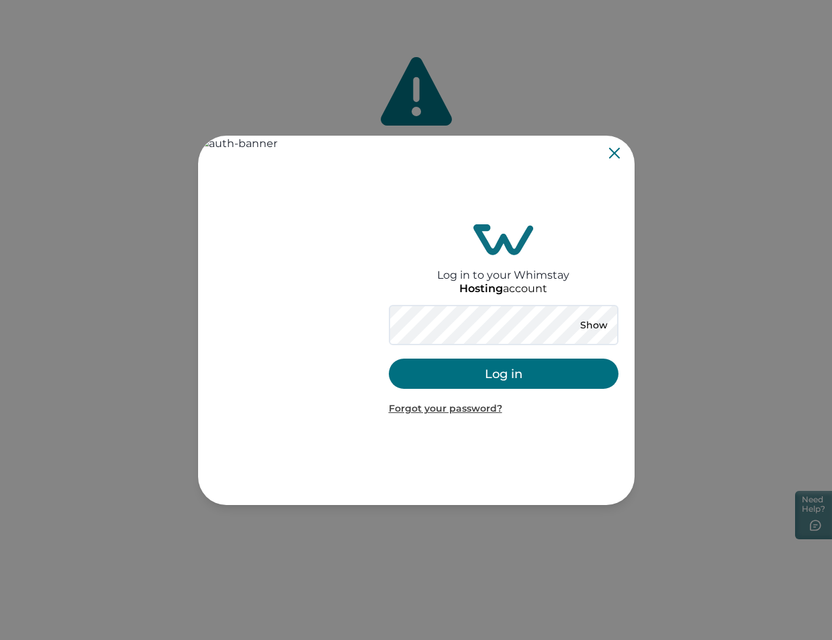
click at [499, 381] on button "Log in" at bounding box center [504, 374] width 230 height 30
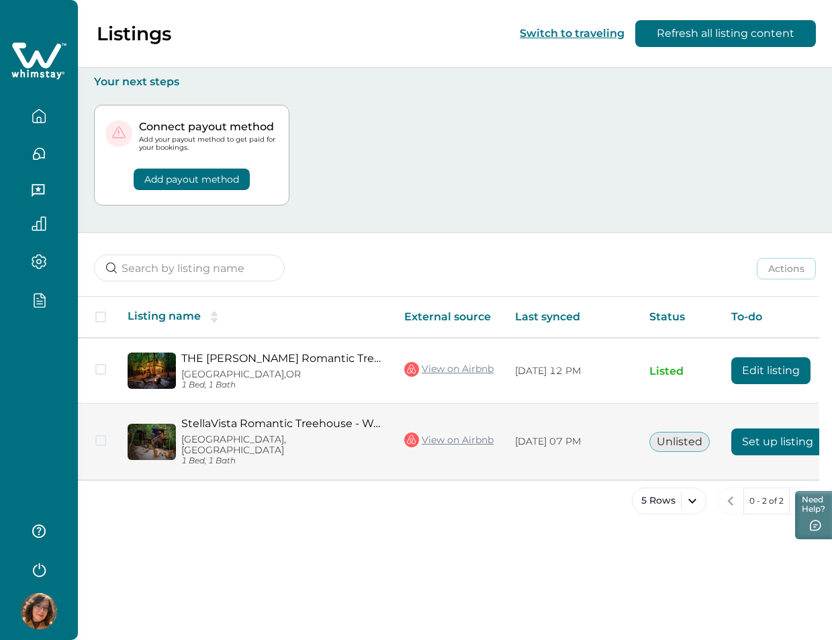
click at [774, 442] on button "Set up listing" at bounding box center [778, 442] width 93 height 27
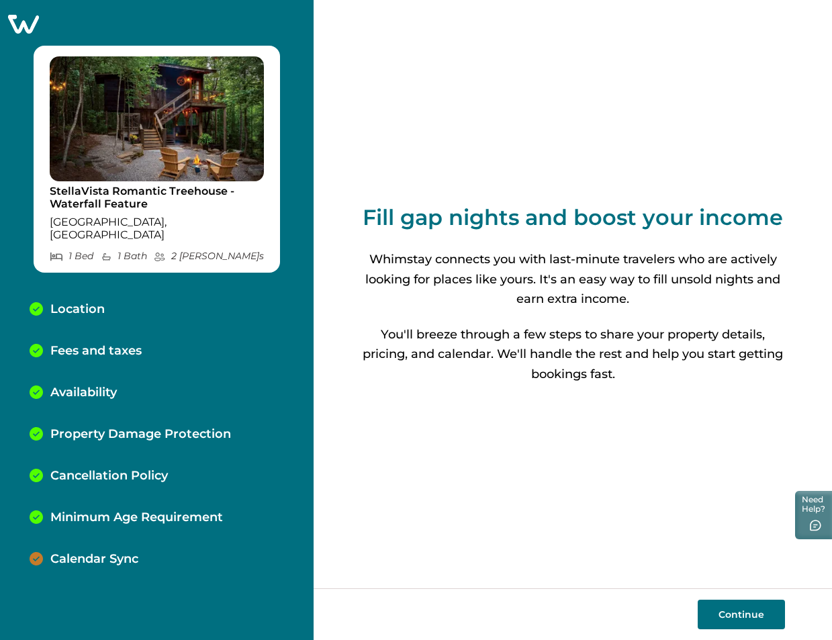
click at [734, 613] on button "Continue" at bounding box center [741, 615] width 87 height 30
select select "[GEOGRAPHIC_DATA]"
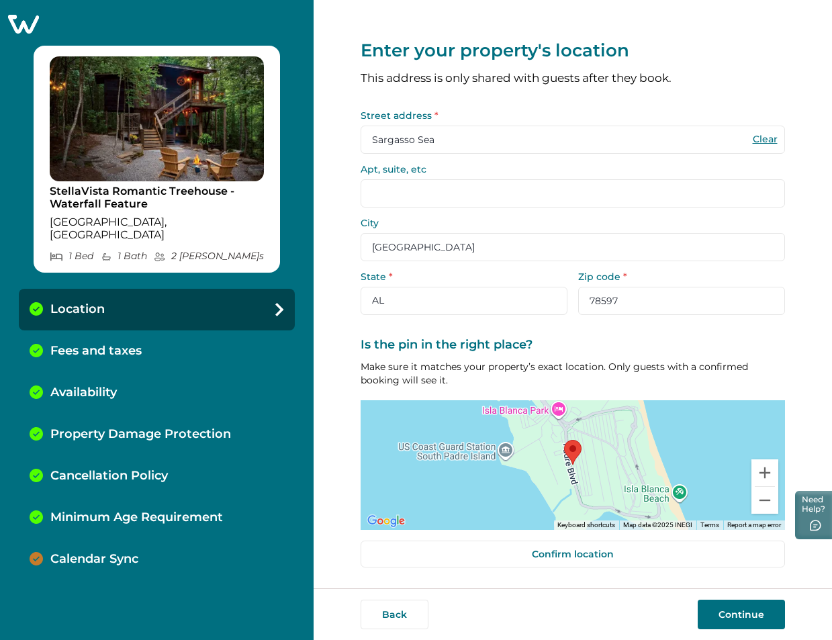
click at [463, 243] on input "[GEOGRAPHIC_DATA]" at bounding box center [573, 247] width 425 height 28
click at [466, 245] on input "[GEOGRAPHIC_DATA]" at bounding box center [573, 247] width 425 height 28
click at [447, 134] on input "Sargasso Sea" at bounding box center [573, 140] width 425 height 28
type input "Sargasso Seae"
click at [233, 334] on div "Fees and taxes" at bounding box center [157, 352] width 276 height 42
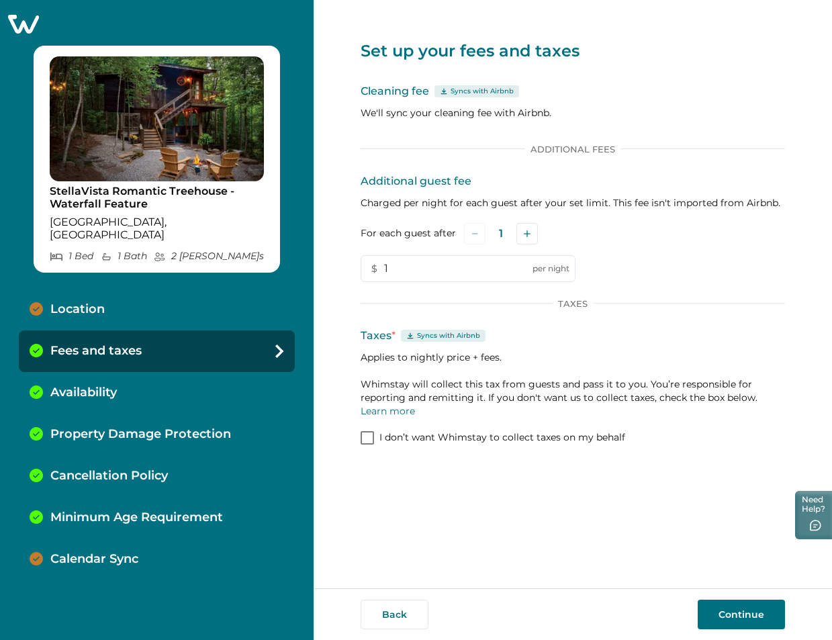
click at [198, 301] on div "Location" at bounding box center [157, 310] width 276 height 42
select select "[GEOGRAPHIC_DATA]"
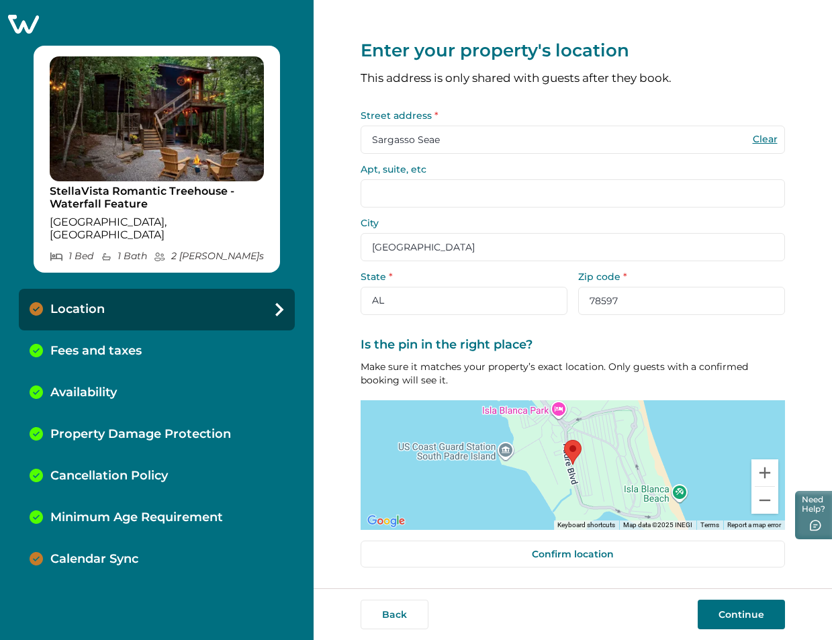
click at [763, 140] on button "Clear" at bounding box center [765, 139] width 27 height 12
select select "AL"
click at [428, 144] on input "Street address *" at bounding box center [573, 140] width 425 height 28
click at [455, 143] on input "Street address *" at bounding box center [573, 140] width 425 height 28
paste input "av. [PERSON_NAME]"
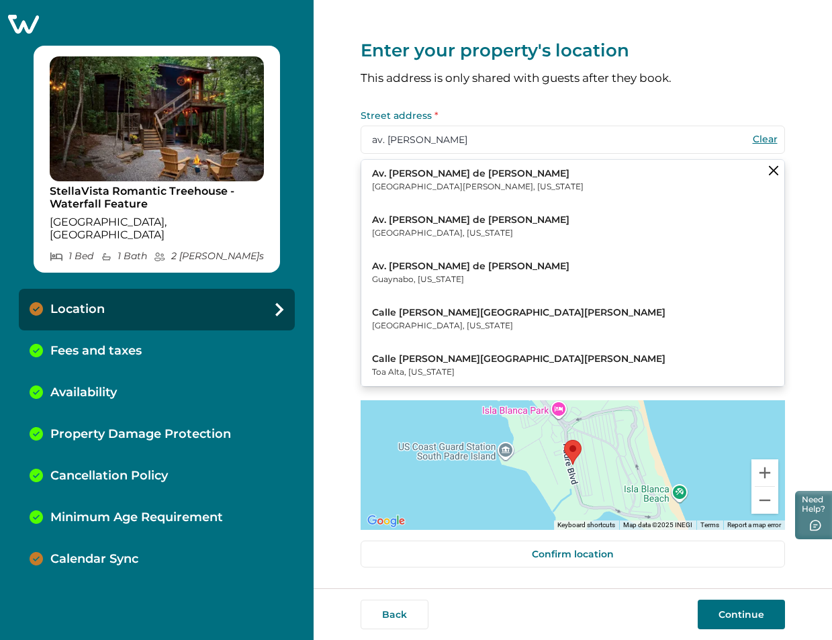
type input "av. [PERSON_NAME]"
click at [429, 179] on p "Av. [PERSON_NAME] de [PERSON_NAME]" at bounding box center [478, 173] width 212 height 13
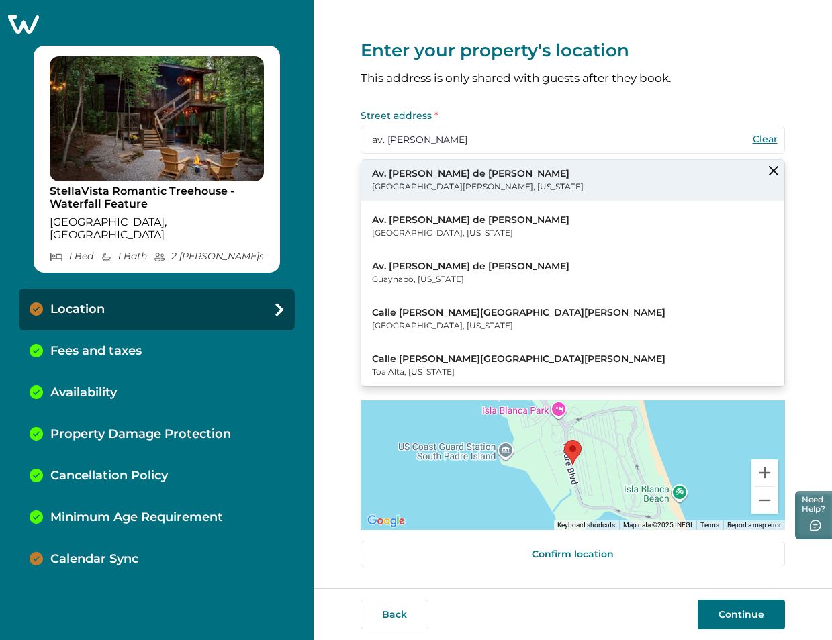
type input "Av. [PERSON_NAME] de [PERSON_NAME]"
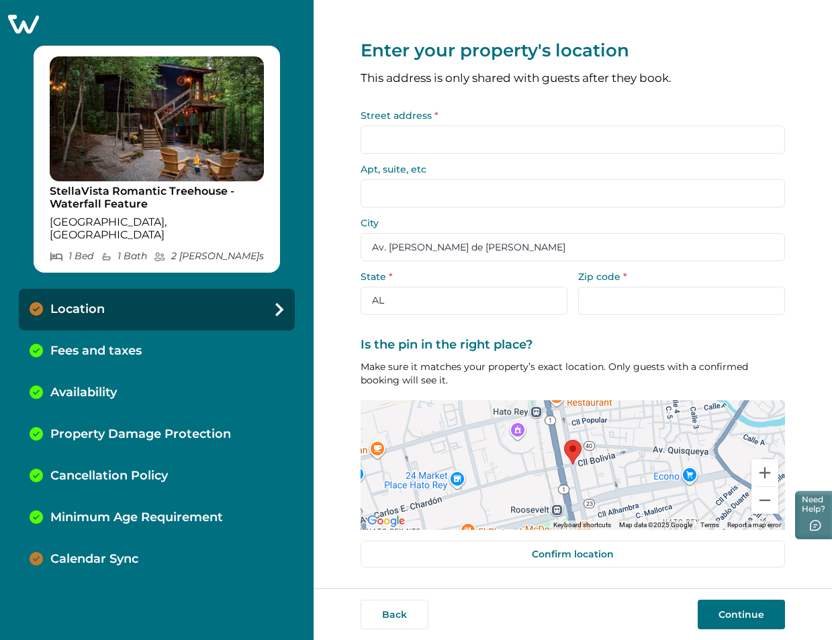
type input "Sargasso Seae"
type input "Av. [PERSON_NAME] de [PERSON_NAME]"
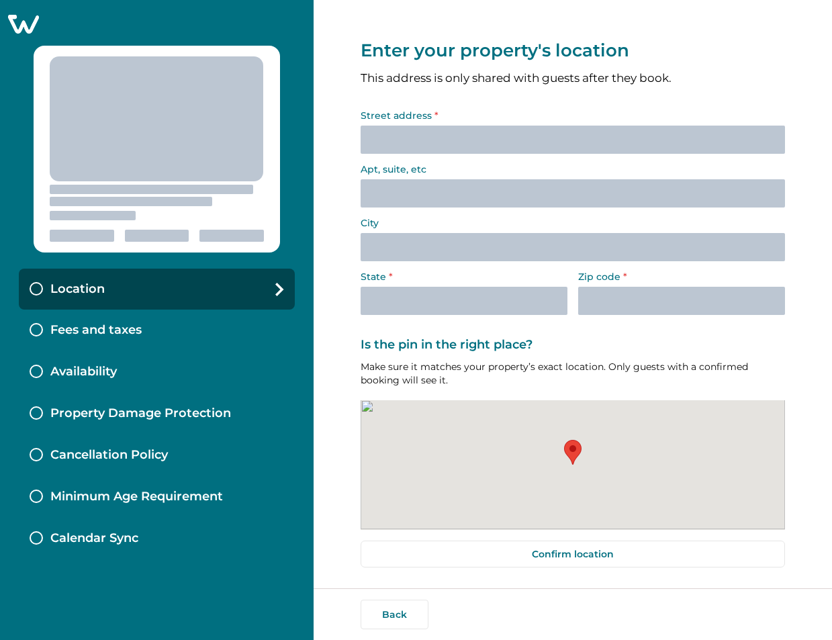
select select "[GEOGRAPHIC_DATA]"
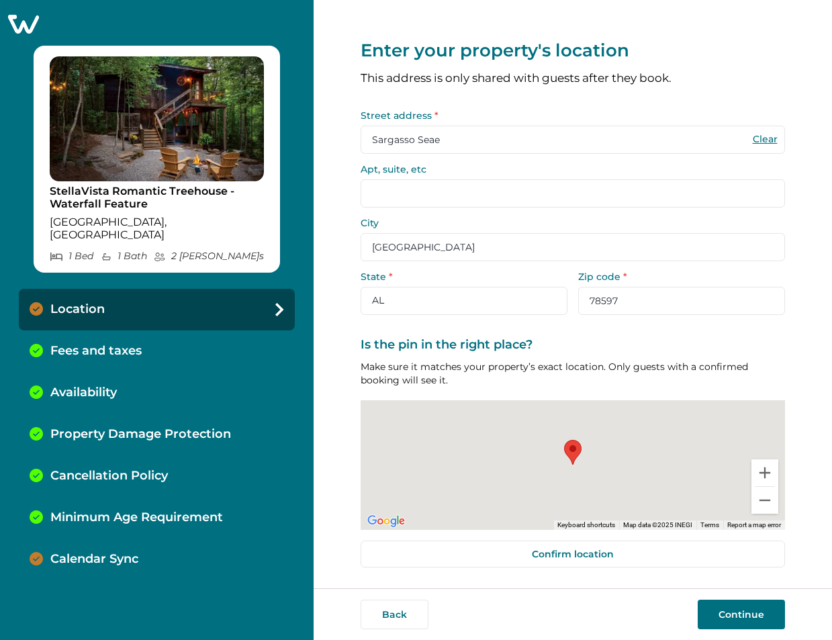
type input "Sargasso Seae"
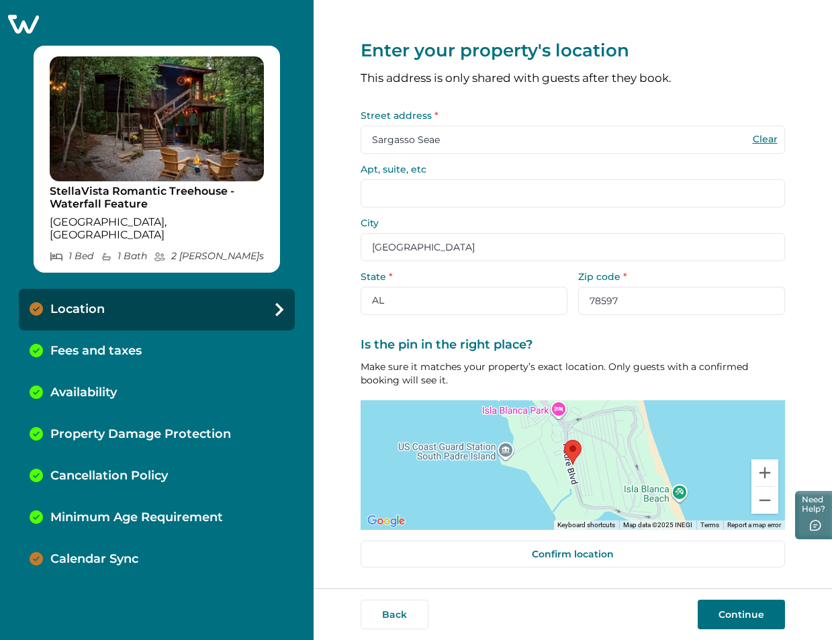
click at [774, 138] on button "Clear" at bounding box center [765, 139] width 27 height 12
select select "AL"
click at [511, 148] on input "Street address *" at bounding box center [573, 140] width 425 height 28
paste input "av. [PERSON_NAME]"
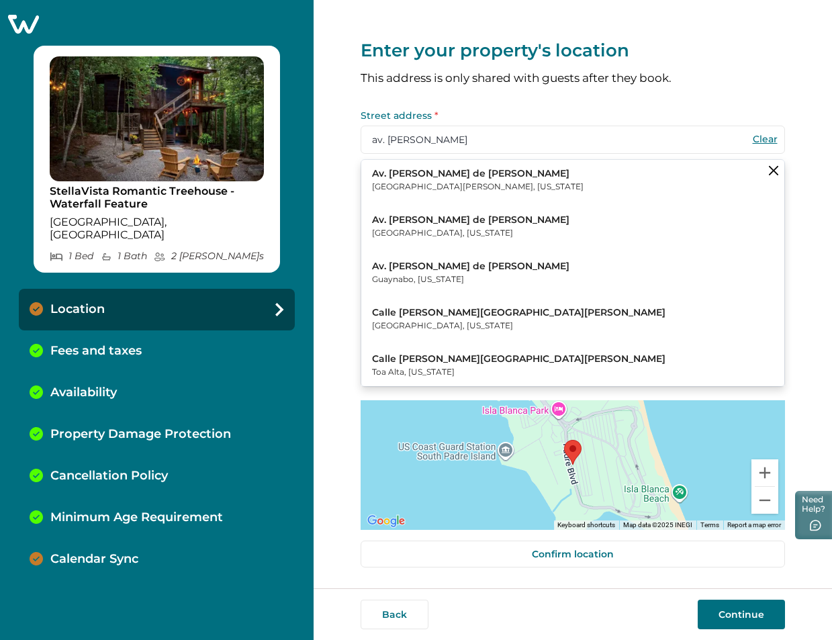
type input "av. [PERSON_NAME]"
click at [476, 179] on p "Av. Juan Ponce de León" at bounding box center [478, 173] width 212 height 13
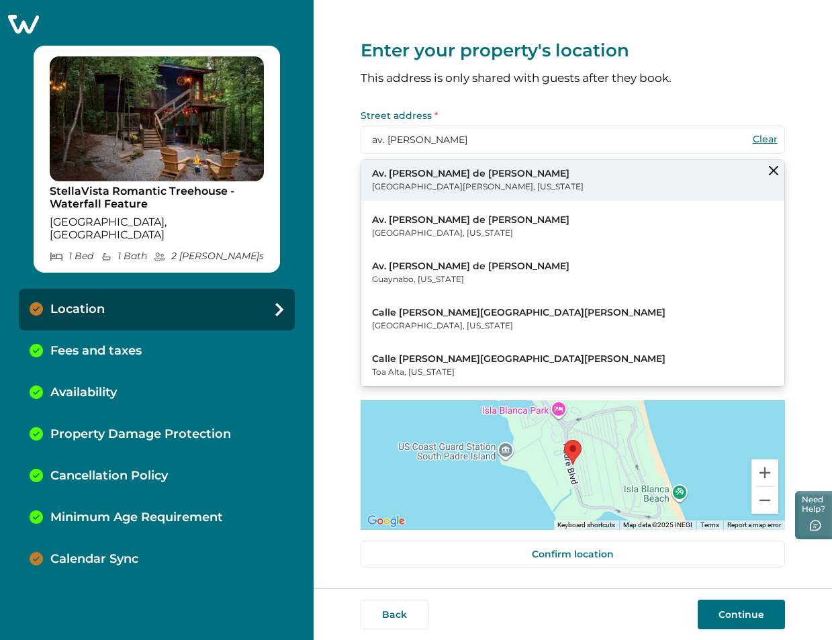
type input "Av. Juan Ponce de León"
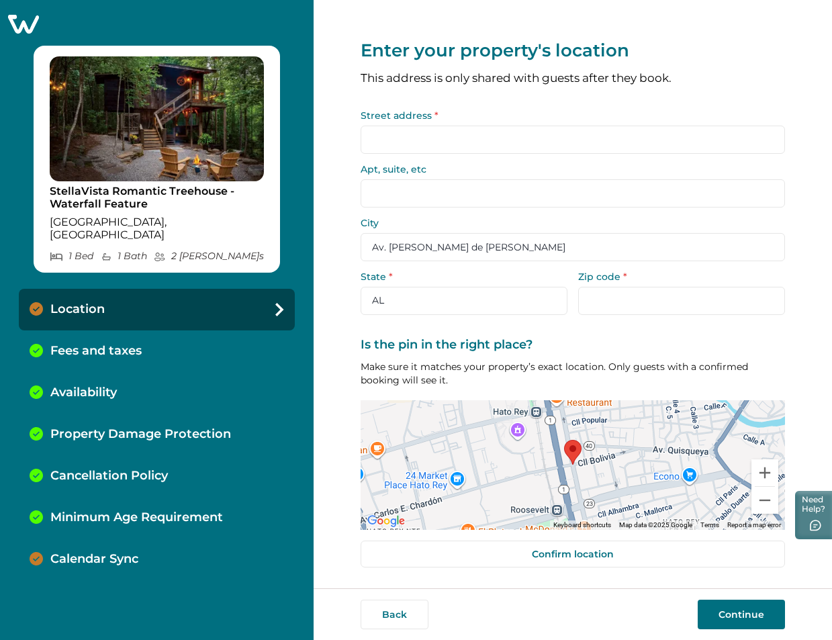
click at [508, 147] on input "Street address *" at bounding box center [573, 140] width 425 height 28
type input "Sargasso Seae"
click at [766, 135] on button "Clear" at bounding box center [765, 139] width 27 height 12
click at [392, 136] on input "Street address *" at bounding box center [573, 140] width 425 height 28
paste input "Puerto Rico"
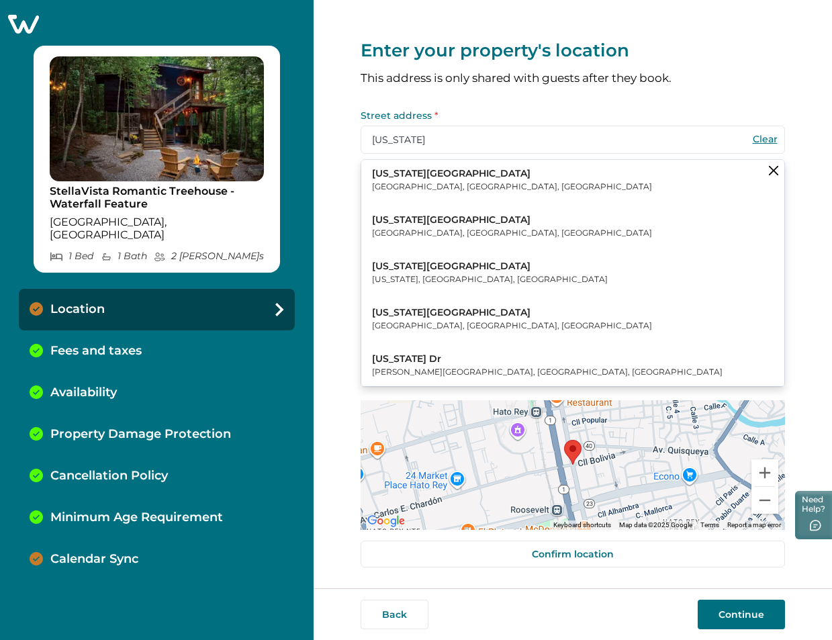
click at [447, 183] on p "Weslaco, TX, USA" at bounding box center [512, 186] width 280 height 13
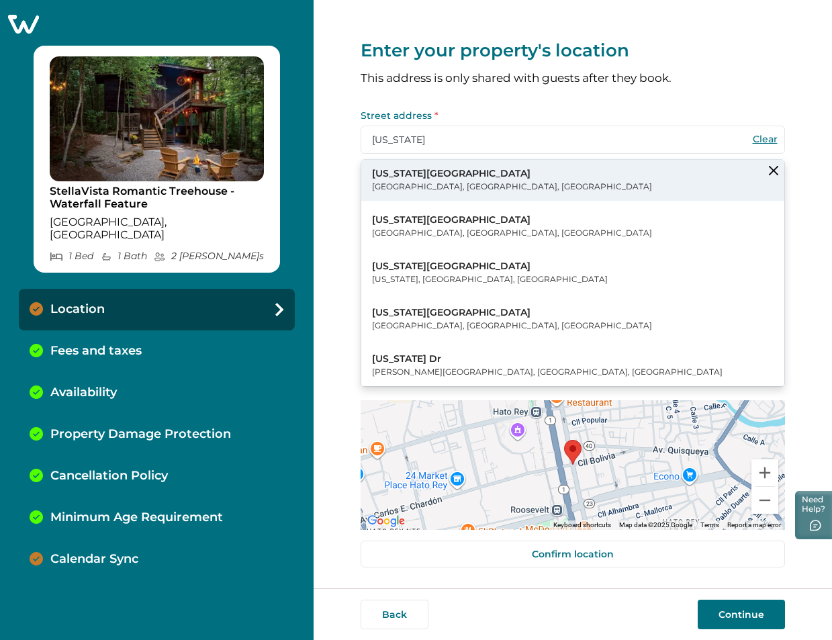
type input "Puerto Rico Ave"
type input "Weslaco"
select select "[GEOGRAPHIC_DATA]"
type input "78596"
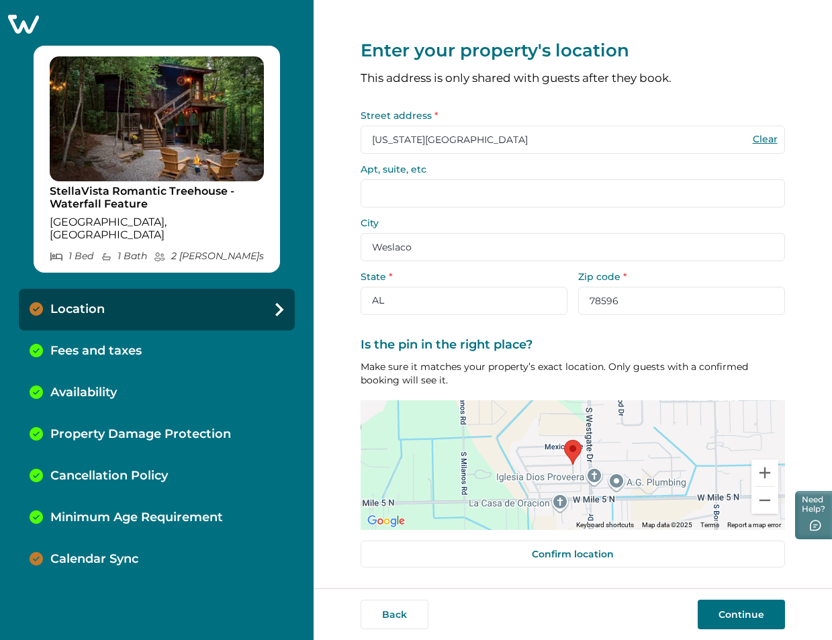
click at [765, 140] on button "Clear" at bounding box center [765, 139] width 27 height 12
select select "AL"
click at [379, 141] on input "Street address *" at bounding box center [573, 140] width 425 height 28
paste input "av. [PERSON_NAME]"
type input "av. [PERSON_NAME]"
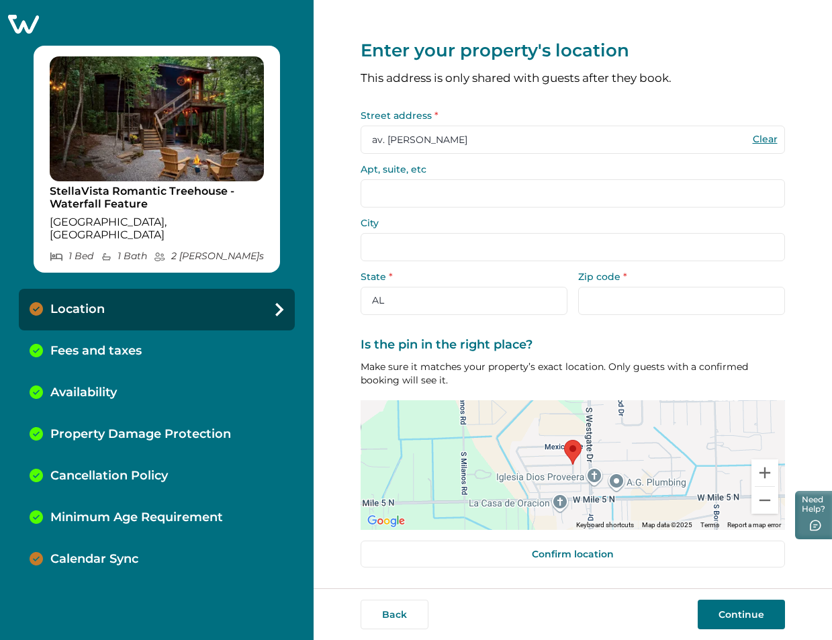
click at [458, 139] on input "av. [PERSON_NAME]" at bounding box center [573, 140] width 425 height 28
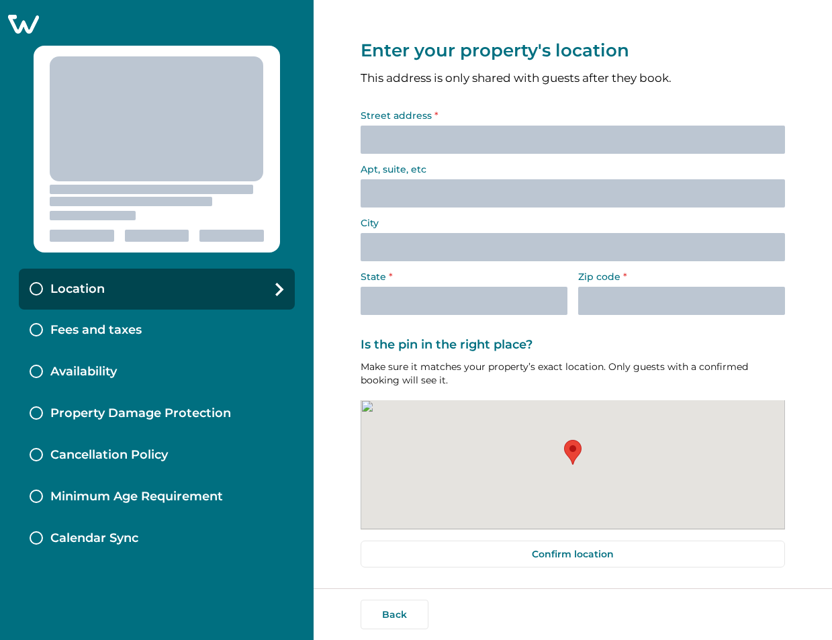
select select "[GEOGRAPHIC_DATA]"
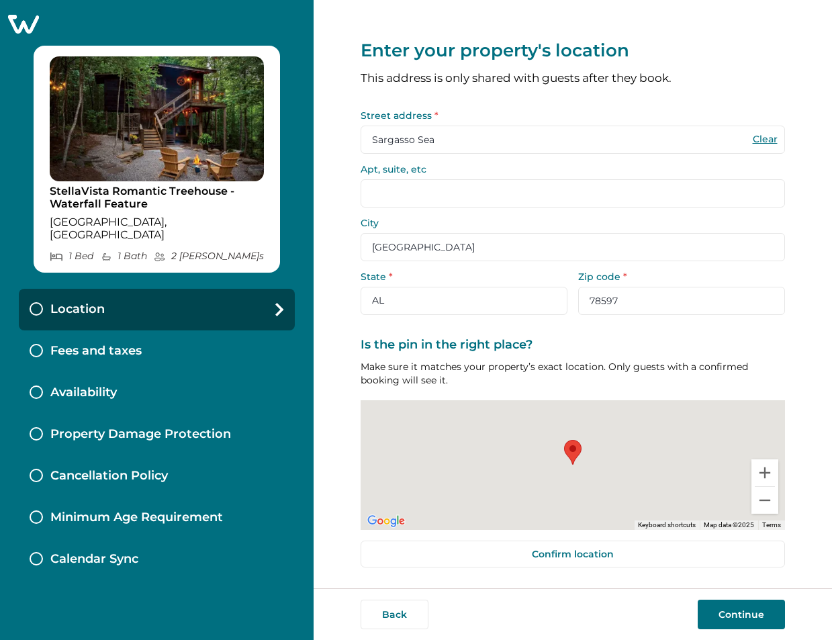
type input "Sargasso Seae"
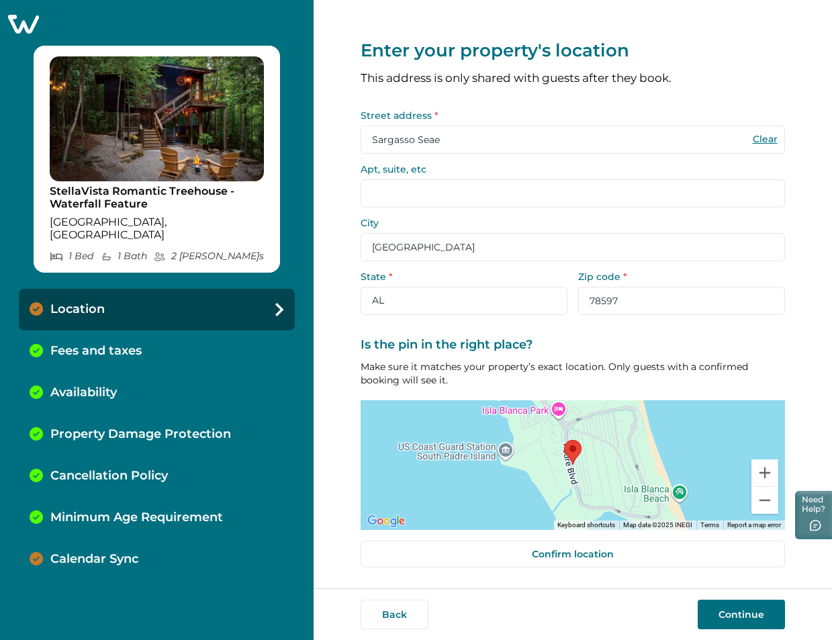
click at [765, 136] on button "Clear" at bounding box center [765, 139] width 27 height 12
select select "AL"
click at [459, 138] on input "Street address *" at bounding box center [573, 140] width 425 height 28
paste input "av. [PERSON_NAME]"
click at [376, 142] on input "av. [PERSON_NAME]" at bounding box center [573, 140] width 425 height 28
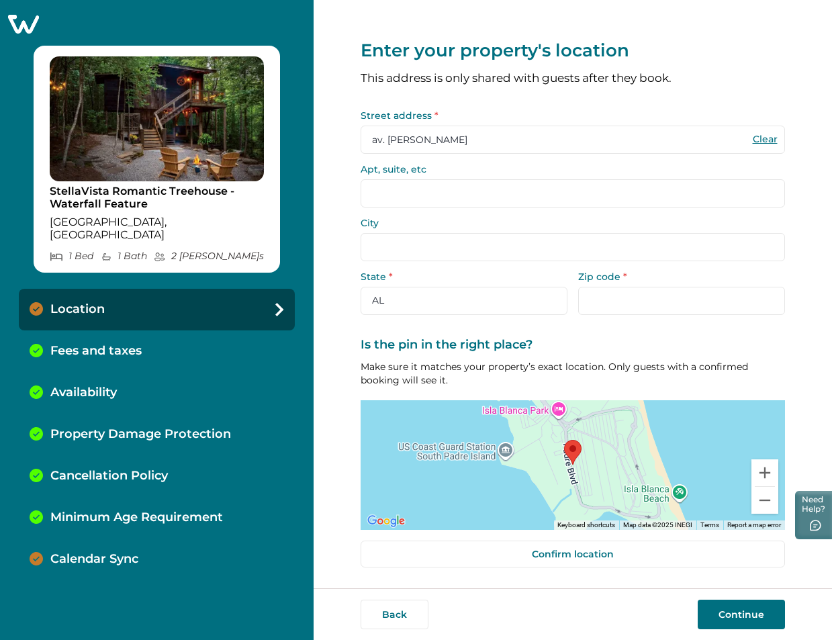
click at [443, 143] on input "av. [PERSON_NAME]" at bounding box center [573, 140] width 425 height 28
type input "av. [PERSON_NAME]"
click at [761, 138] on button "Clear" at bounding box center [765, 139] width 27 height 12
click at [484, 151] on input "Street address *" at bounding box center [573, 140] width 425 height 28
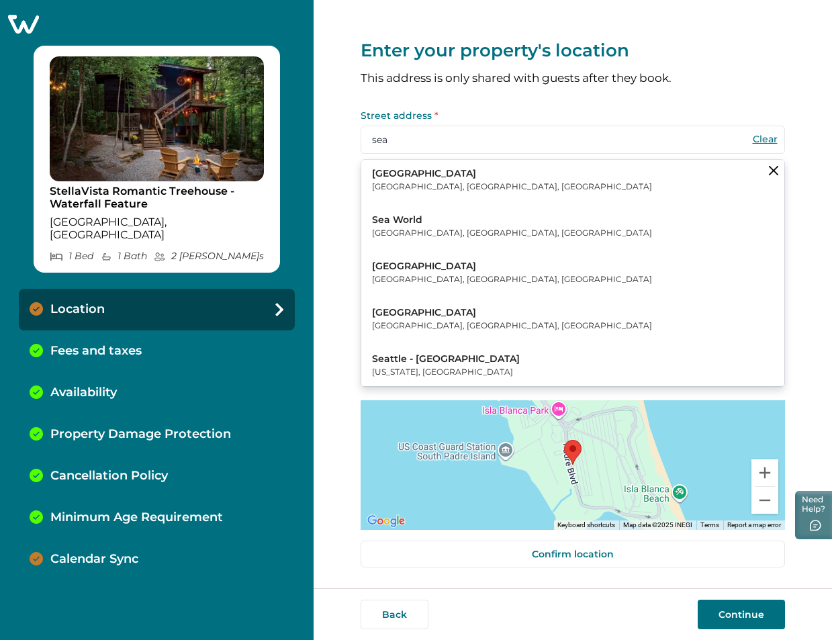
type input "Sargasso Seae"
click at [561, 83] on p "This address is only shared with guests after they book." at bounding box center [573, 78] width 425 height 11
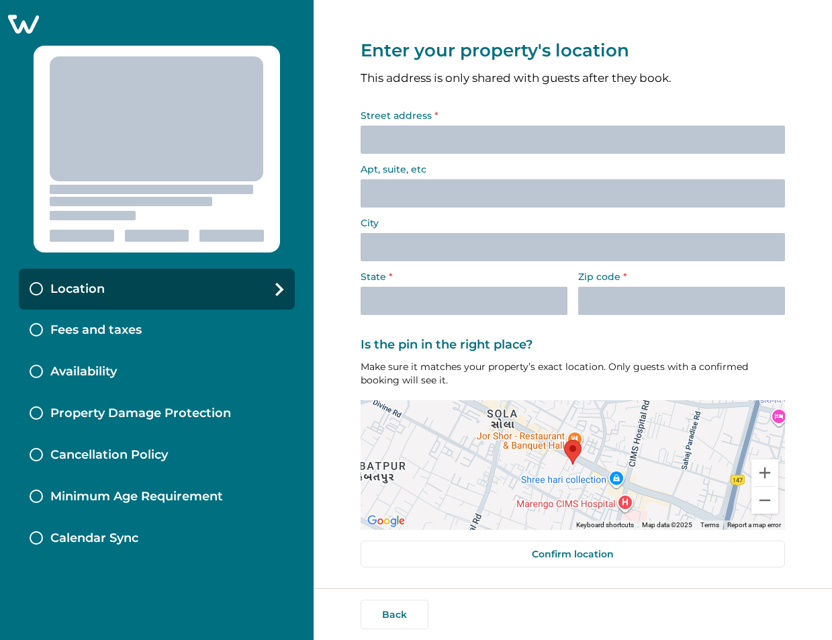
select select "[GEOGRAPHIC_DATA]"
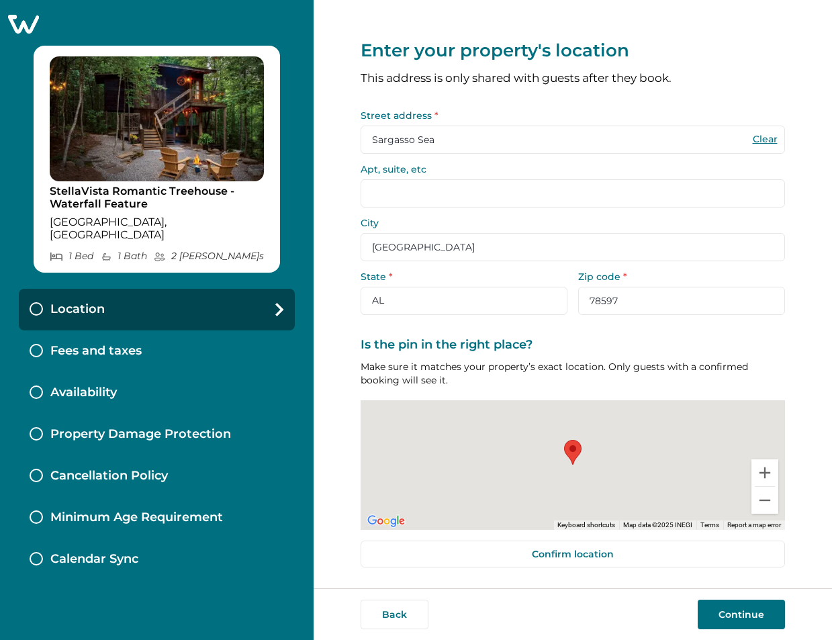
type input "Sargasso Seae"
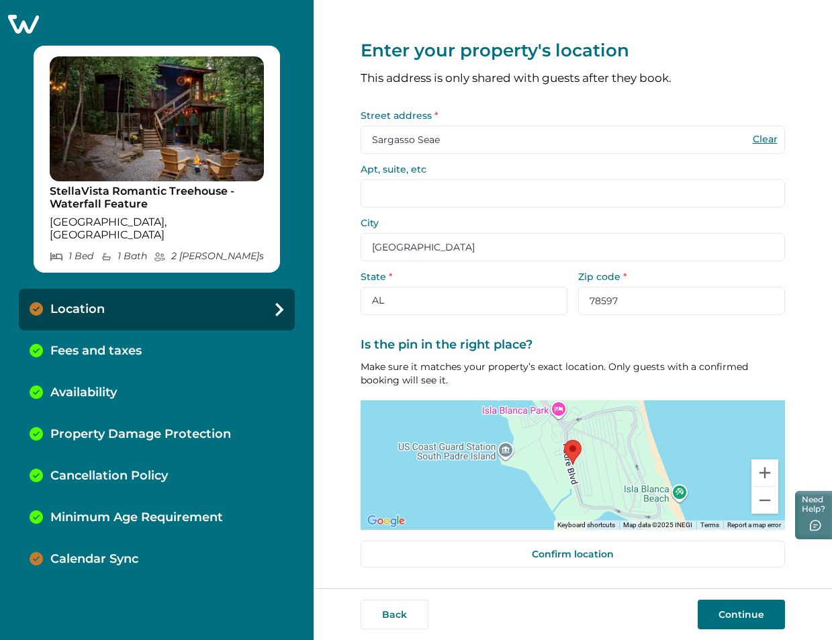
click at [762, 142] on button "Clear" at bounding box center [765, 139] width 27 height 12
select select "AL"
click at [429, 143] on input "Street address *" at bounding box center [573, 140] width 425 height 28
click at [530, 138] on input "Street address *" at bounding box center [573, 140] width 425 height 28
paste input "av. [PERSON_NAME]"
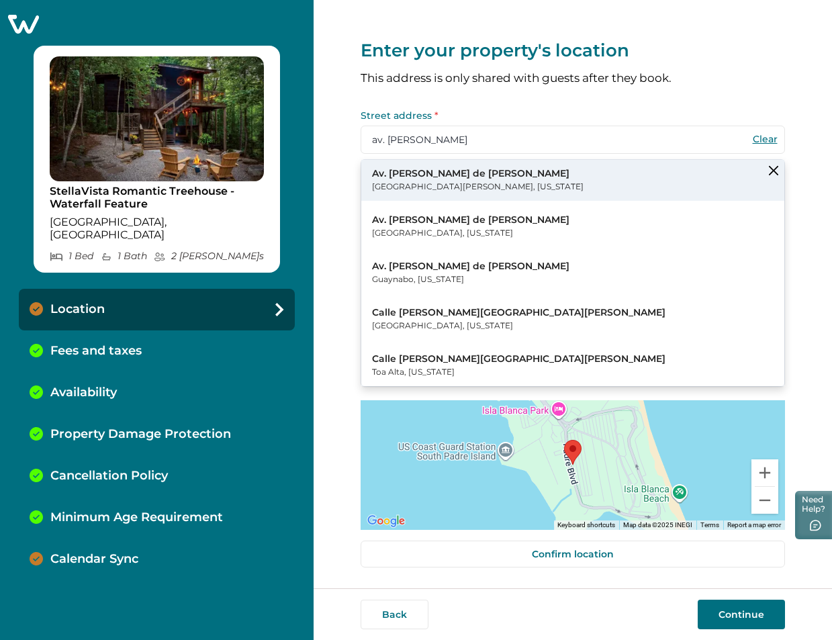
type input "av. [PERSON_NAME]"
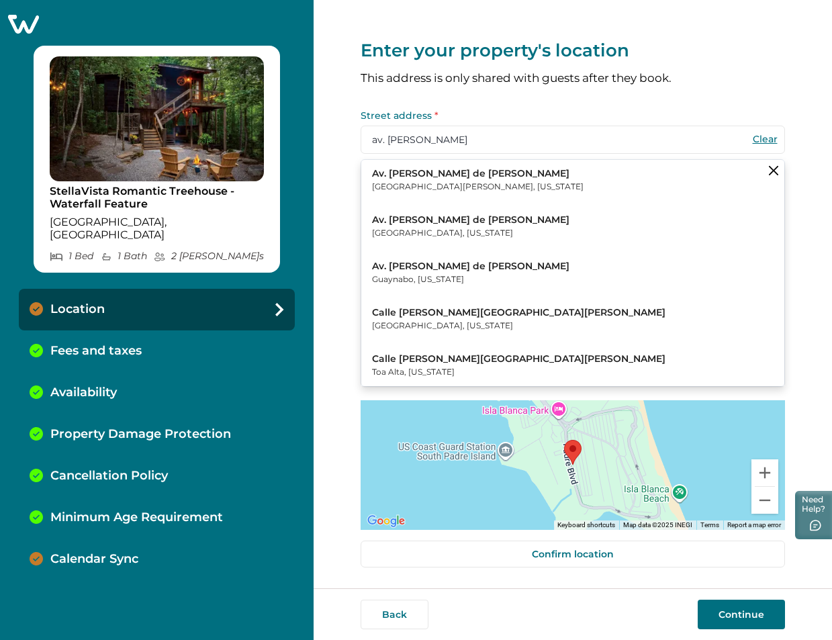
click at [466, 180] on p "Av. [PERSON_NAME] de [PERSON_NAME]" at bounding box center [478, 173] width 212 height 13
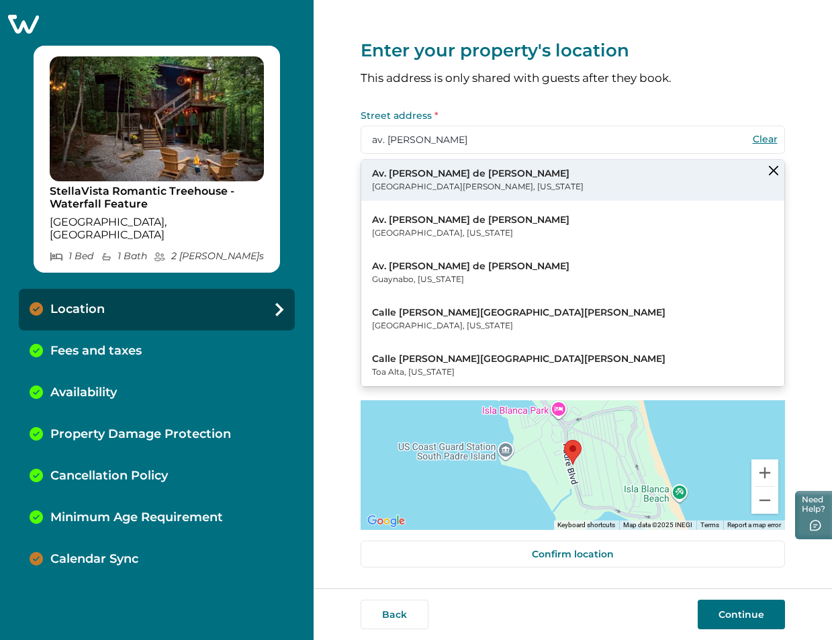
type input "Av. [PERSON_NAME] de [PERSON_NAME]"
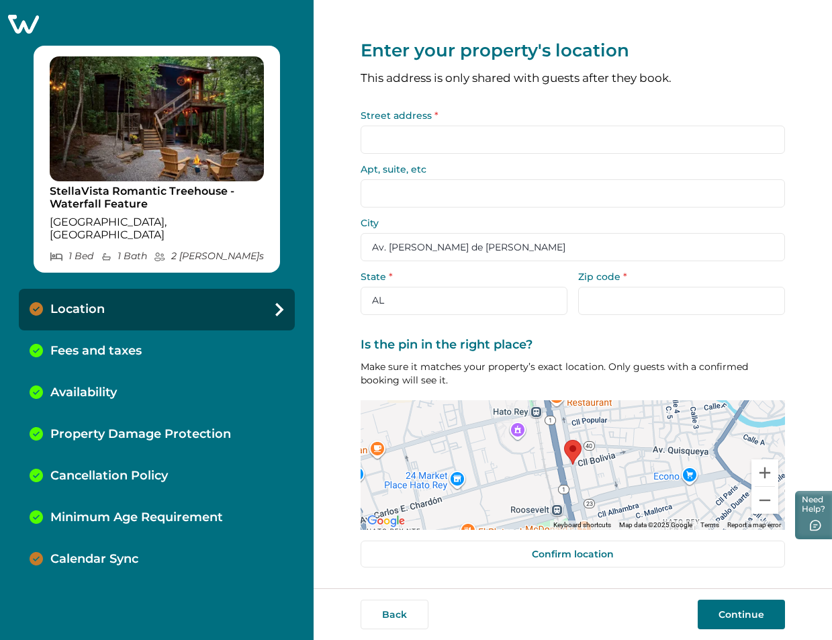
click at [425, 136] on input "Street address *" at bounding box center [573, 140] width 425 height 28
click at [576, 108] on div "Enter your property's location This address is only shared with guests after th…" at bounding box center [573, 293] width 425 height 587
type input "Sargasso Seae"
click at [769, 140] on button "Clear" at bounding box center [765, 139] width 27 height 12
click at [386, 146] on input "Street address *" at bounding box center [573, 140] width 425 height 28
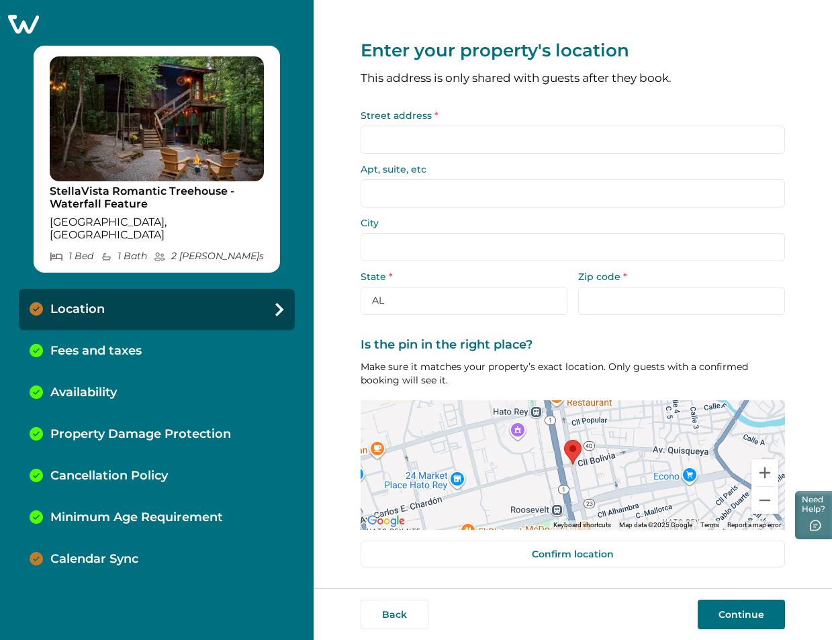
paste input "av. [PERSON_NAME]"
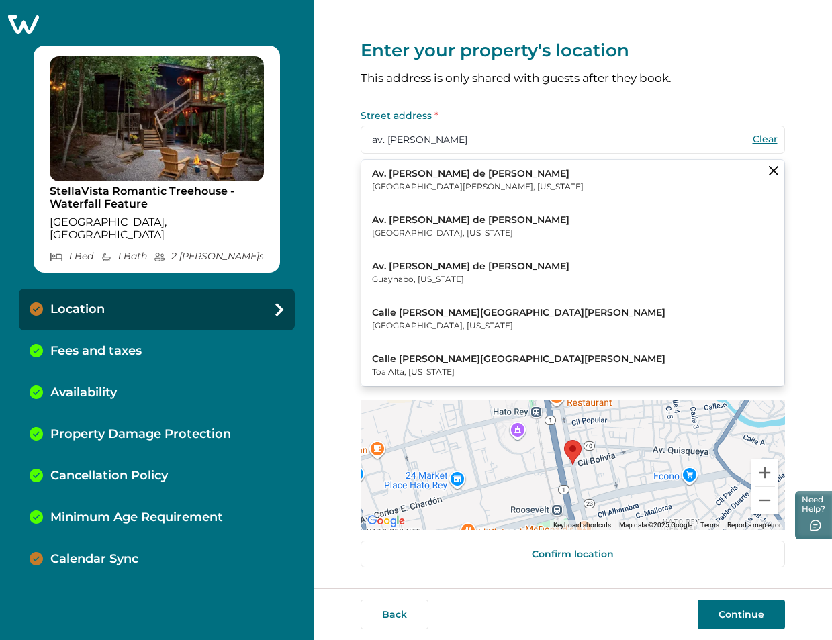
type input "av. [PERSON_NAME]"
click at [492, 172] on button "Av. [PERSON_NAME] de [PERSON_NAME] [GEOGRAPHIC_DATA][PERSON_NAME], [US_STATE]" at bounding box center [572, 180] width 423 height 41
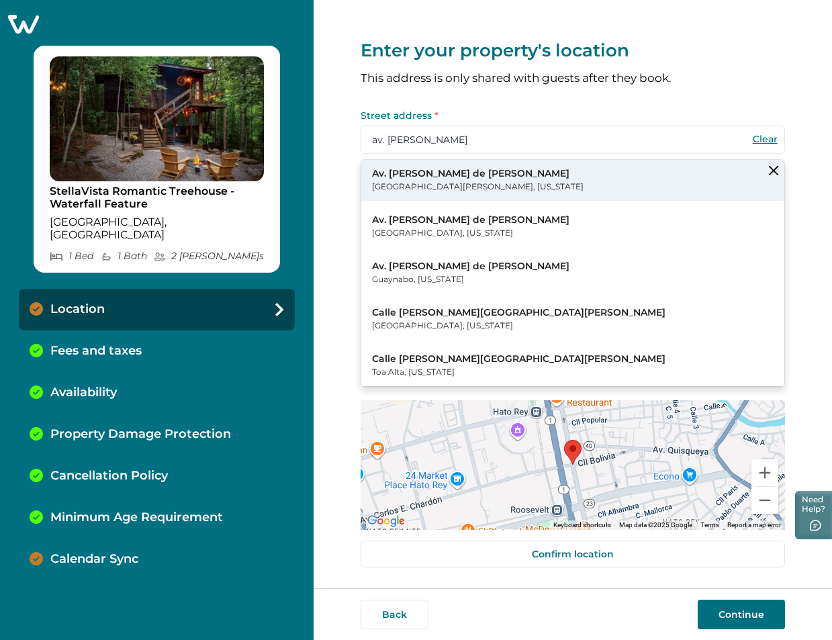
type input "Av. [PERSON_NAME] de [PERSON_NAME]"
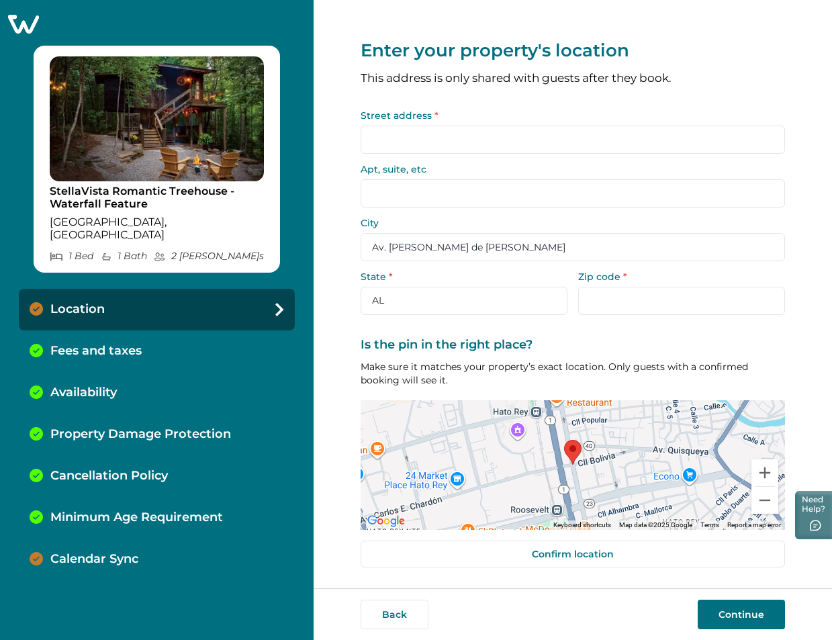
type input "Sargasso Seae"
click at [776, 131] on div "Clear" at bounding box center [765, 139] width 27 height 27
drag, startPoint x: 756, startPoint y: 142, endPoint x: 822, endPoint y: 88, distance: 85.4
click at [756, 142] on button "Clear" at bounding box center [765, 139] width 27 height 12
click at [424, 149] on input "Street address *" at bounding box center [573, 140] width 425 height 28
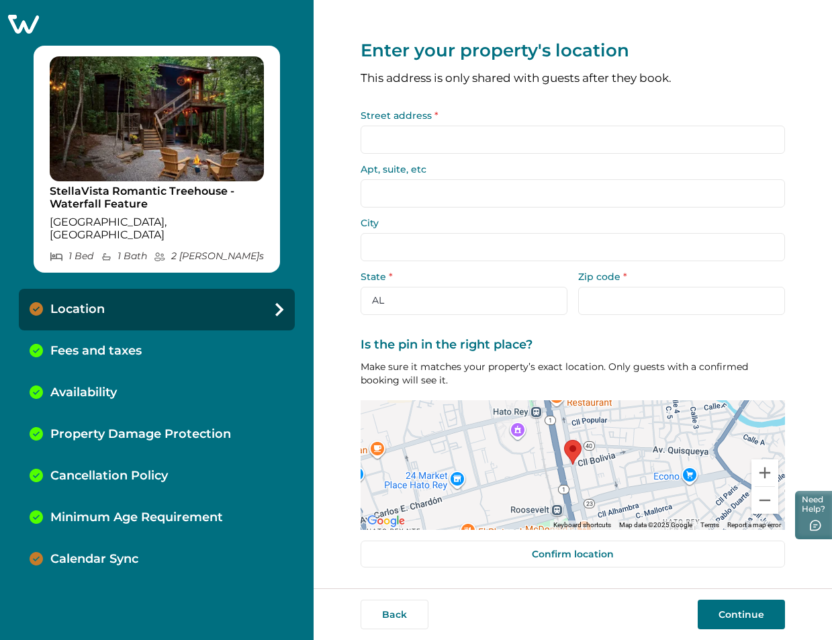
paste input "av. [PERSON_NAME]"
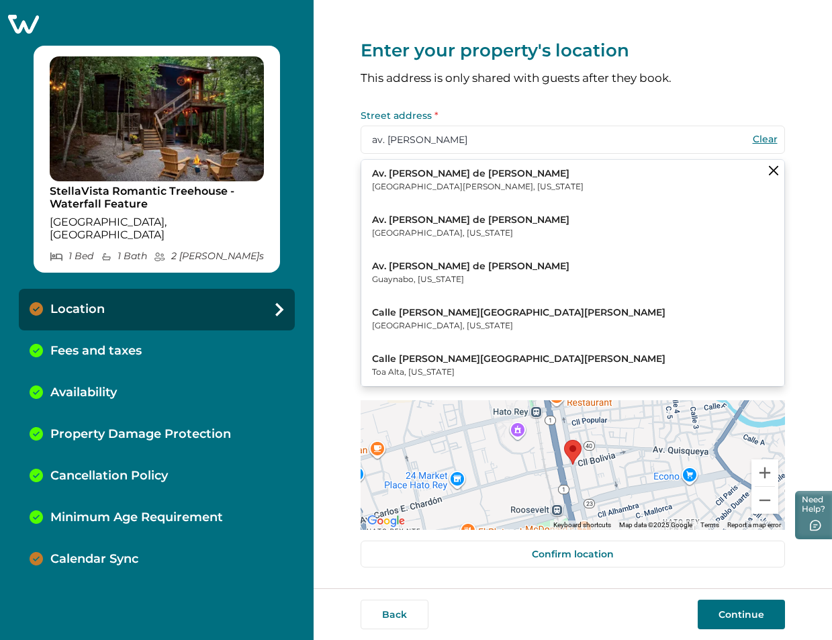
type input "av. [PERSON_NAME]"
click at [449, 179] on p "Av. [PERSON_NAME] de [PERSON_NAME]" at bounding box center [478, 173] width 212 height 13
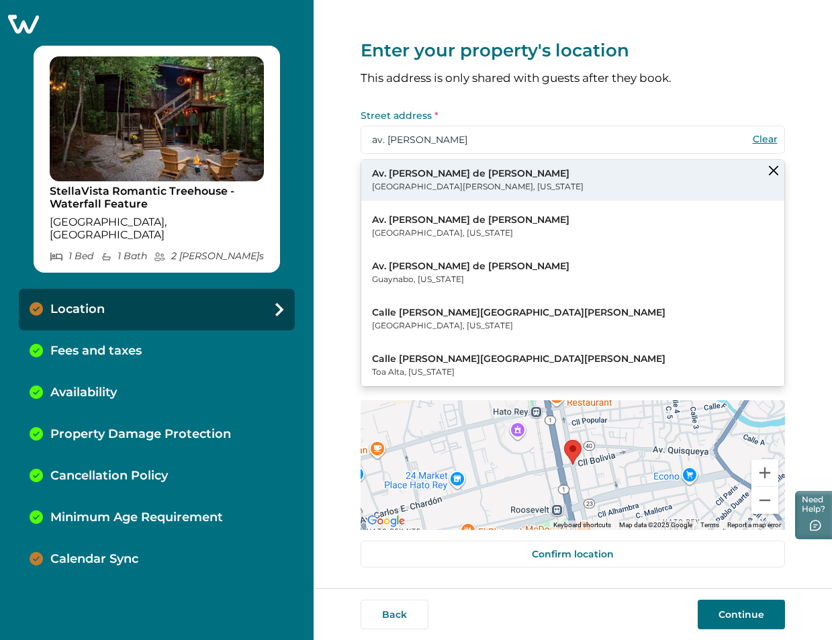
type input "Av. [PERSON_NAME] de [PERSON_NAME]"
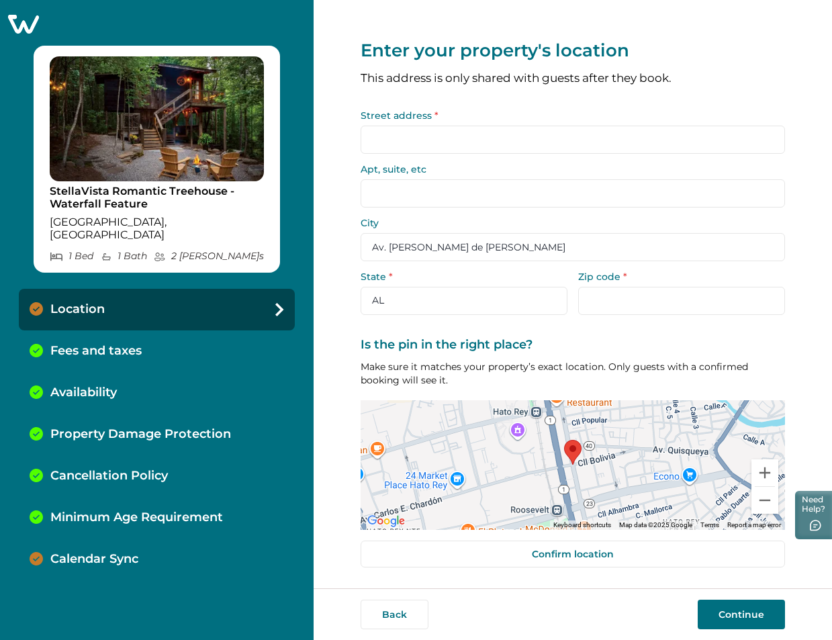
type input "Sargasso Seae"
click at [758, 138] on button "Clear" at bounding box center [765, 139] width 27 height 12
click at [487, 144] on input "Street address *" at bounding box center [573, 140] width 425 height 28
paste input "av. [PERSON_NAME]"
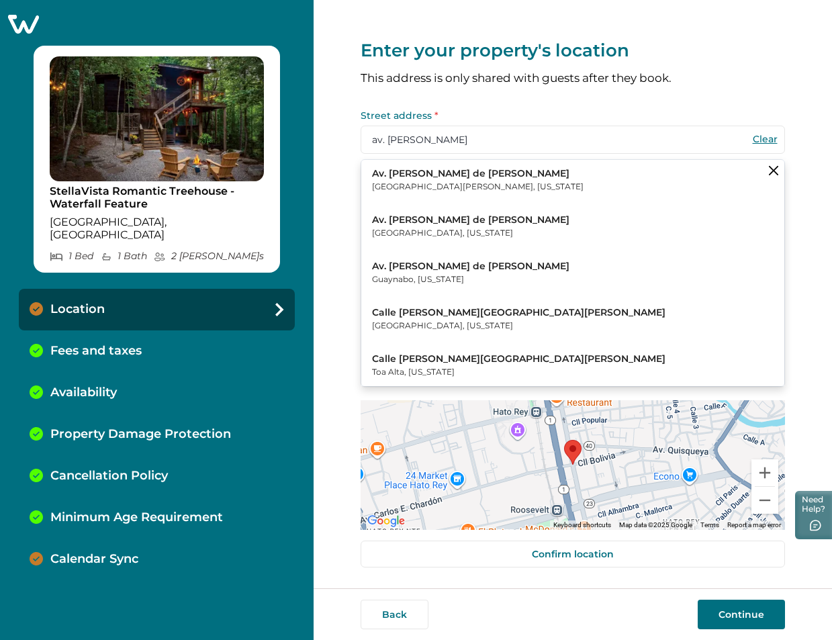
type input "av. [PERSON_NAME]"
click at [430, 184] on p "[GEOGRAPHIC_DATA][PERSON_NAME], [US_STATE]" at bounding box center [478, 186] width 212 height 13
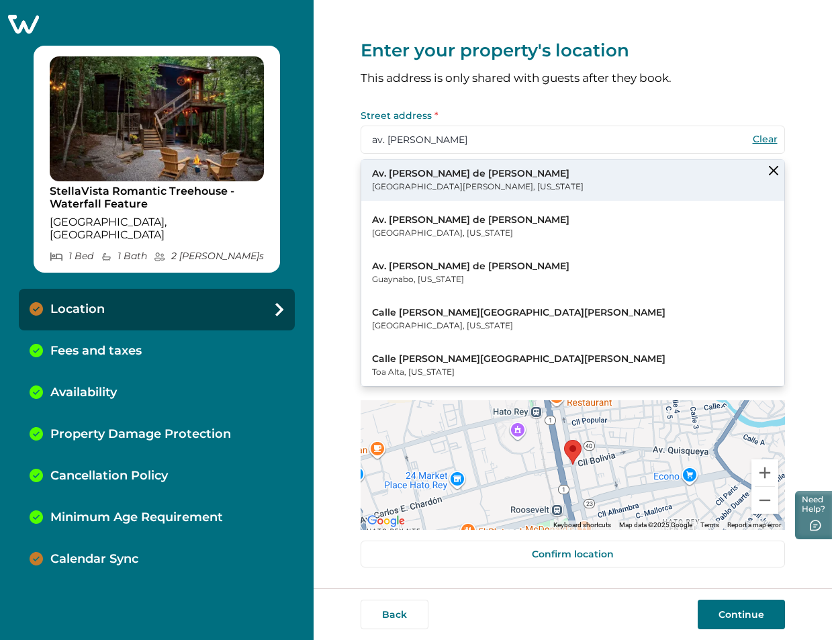
type input "Av. [PERSON_NAME] de [PERSON_NAME]"
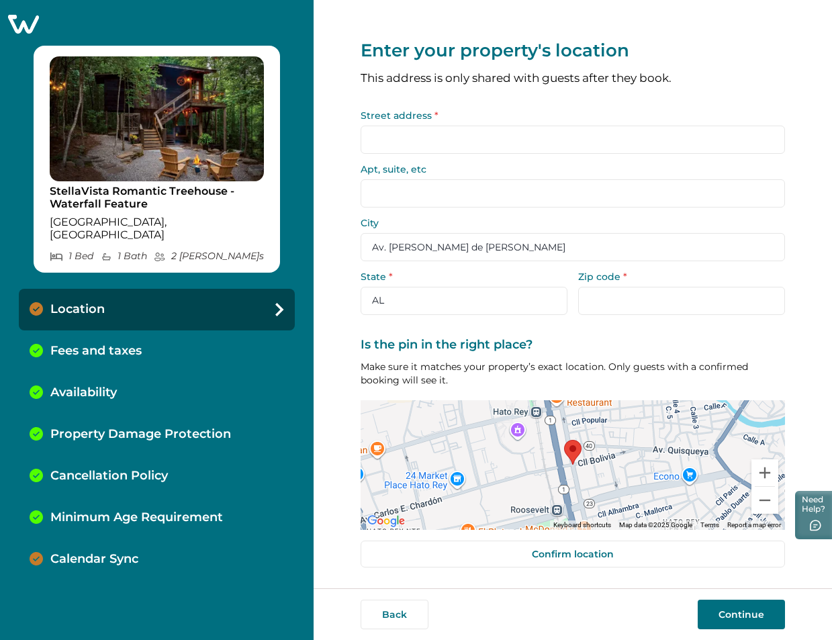
type input "Sargasso Seae"
click at [771, 138] on button "Clear" at bounding box center [765, 139] width 27 height 12
click at [492, 154] on form "Street address * Apt, suite, etc City State * AL AK AZ AR CA CO CT DE DC FL GA …" at bounding box center [573, 213] width 425 height 204
click at [491, 137] on input "Street address *" at bounding box center [573, 140] width 425 height 28
paste input "av. [PERSON_NAME]"
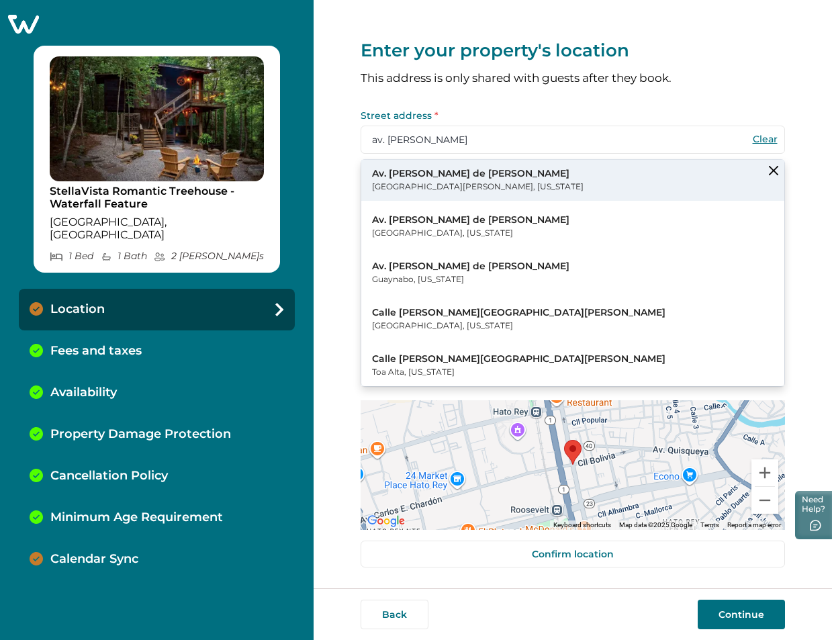
type input "av. [PERSON_NAME]"
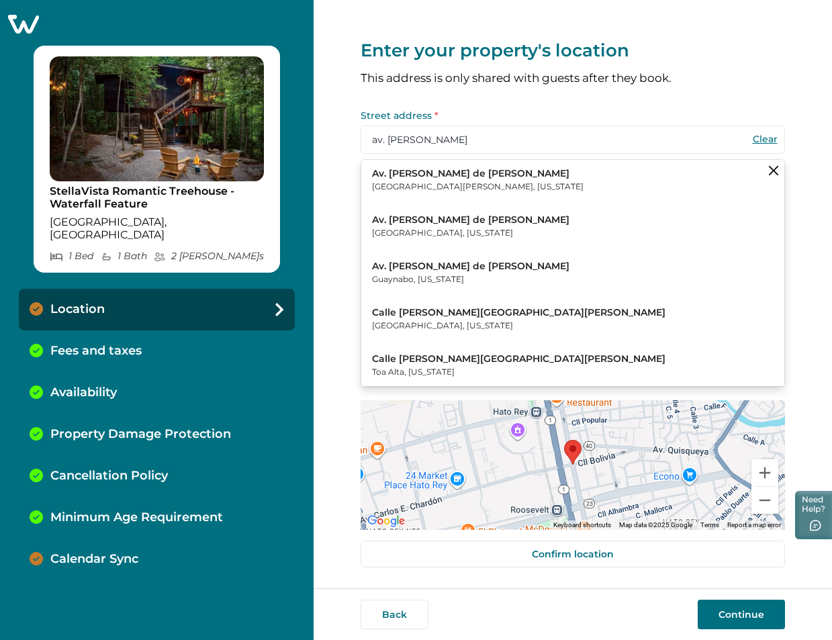
click at [472, 176] on p "Av. [PERSON_NAME] de [PERSON_NAME]" at bounding box center [478, 173] width 212 height 13
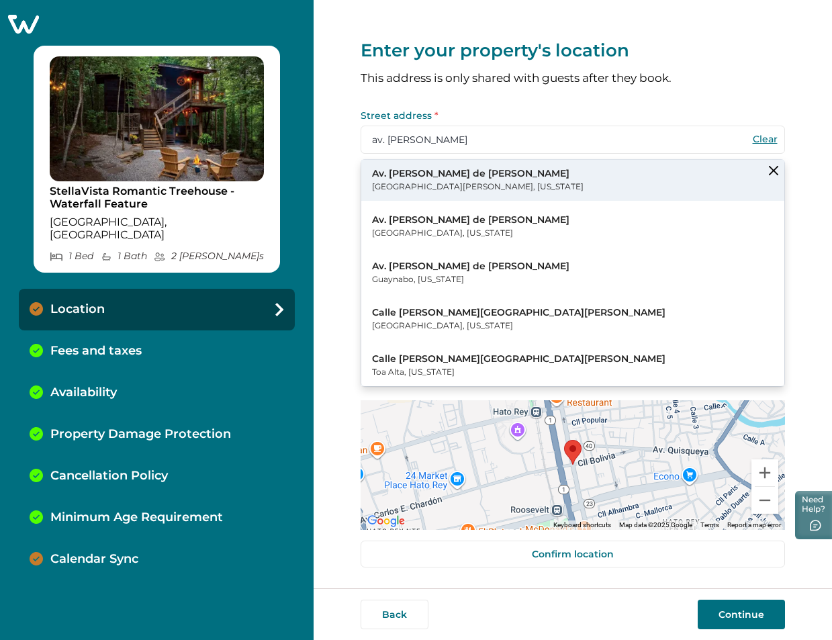
type input "Av. [PERSON_NAME] de [PERSON_NAME]"
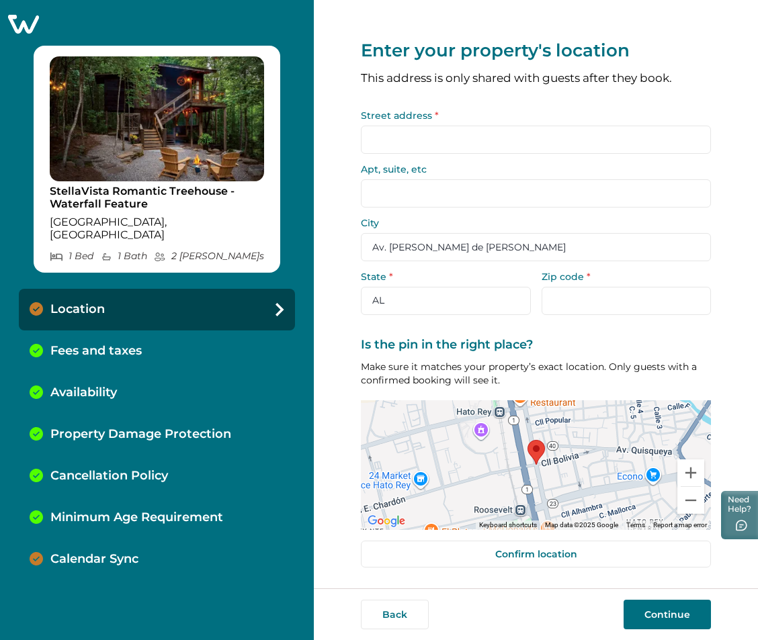
click at [571, 135] on input "Street address *" at bounding box center [536, 140] width 350 height 28
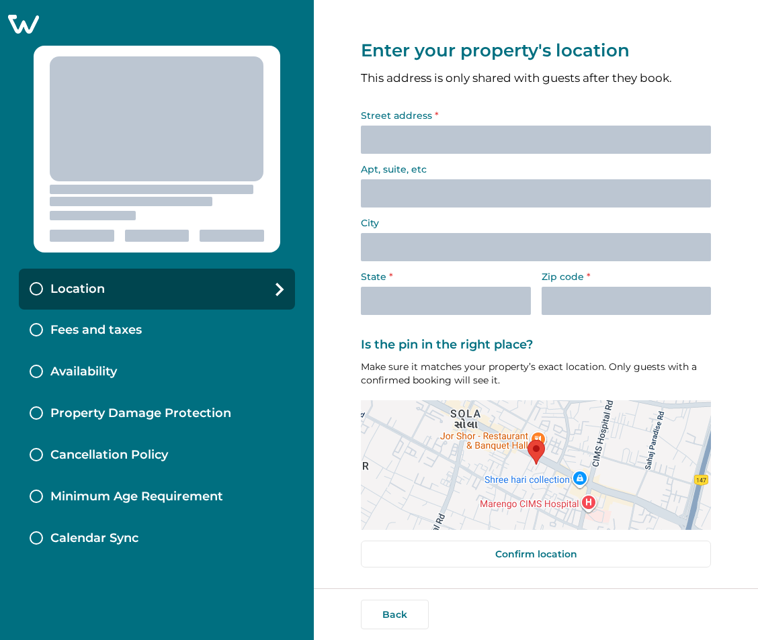
select select "[GEOGRAPHIC_DATA]"
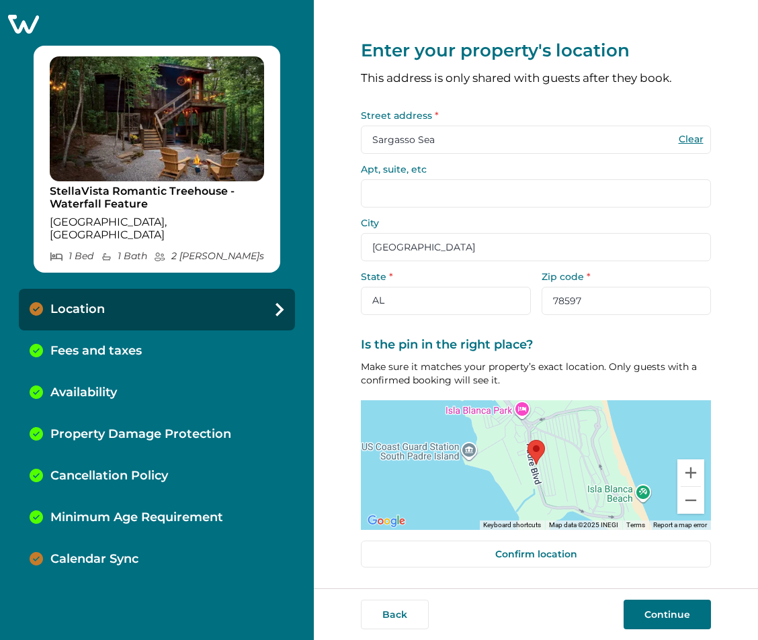
type input "Sargasso Seae"
click at [703, 139] on button "Clear" at bounding box center [690, 139] width 27 height 12
select select "AL"
click at [505, 136] on input "Street address *" at bounding box center [536, 140] width 350 height 28
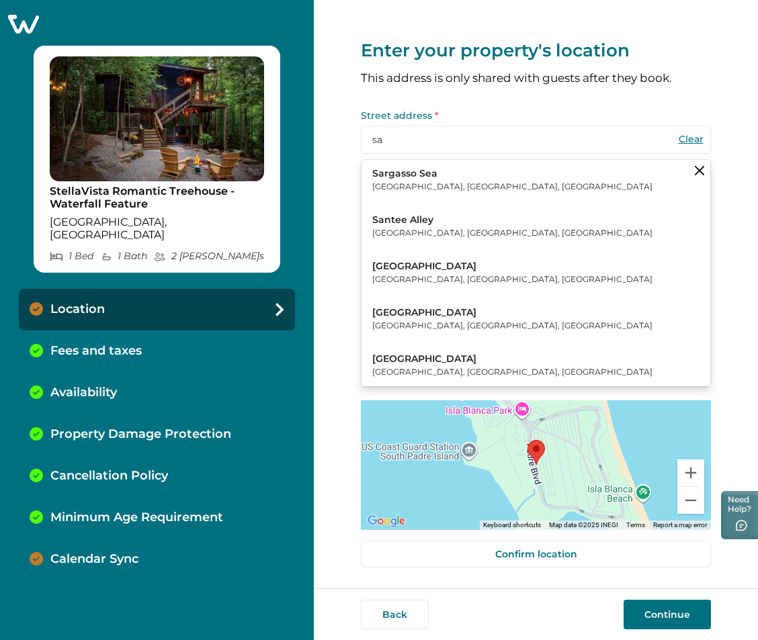
click at [404, 187] on p "[GEOGRAPHIC_DATA], [GEOGRAPHIC_DATA], [GEOGRAPHIC_DATA]" at bounding box center [512, 186] width 280 height 13
type input "Sargasso Sea"
type input "[GEOGRAPHIC_DATA]"
select select "[GEOGRAPHIC_DATA]"
type input "78597"
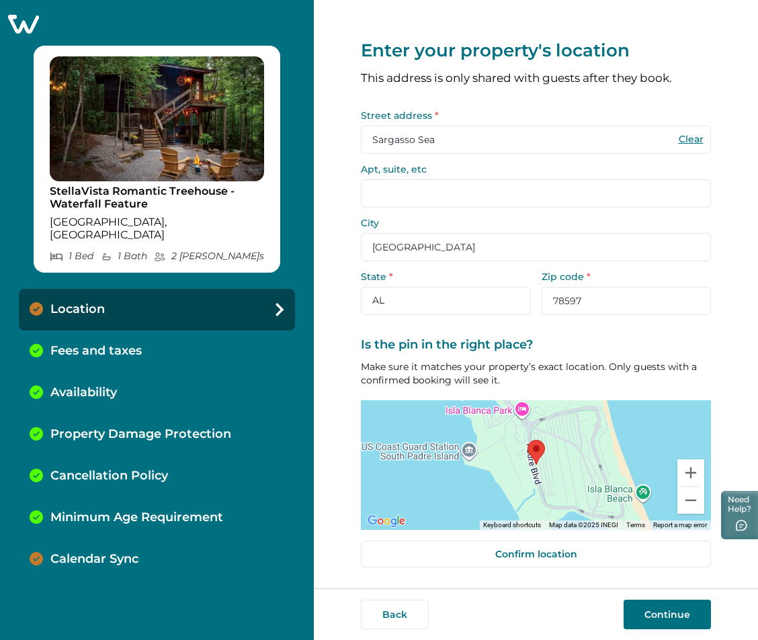
drag, startPoint x: 690, startPoint y: 139, endPoint x: 722, endPoint y: 112, distance: 41.9
click at [690, 139] on button "Clear" at bounding box center [690, 139] width 27 height 12
select select "AL"
click at [490, 136] on input "Street address *" at bounding box center [536, 140] width 350 height 28
paste input "av. [PERSON_NAME]"
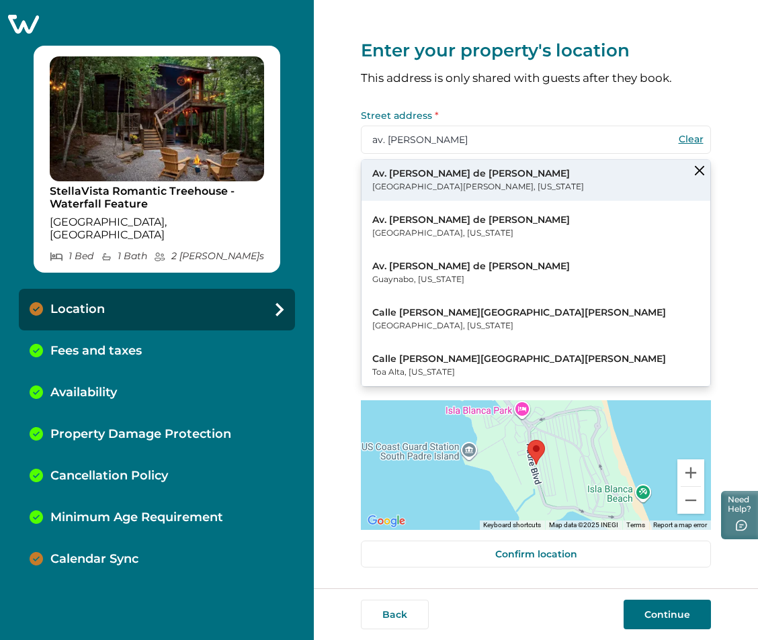
type input "av. [PERSON_NAME]"
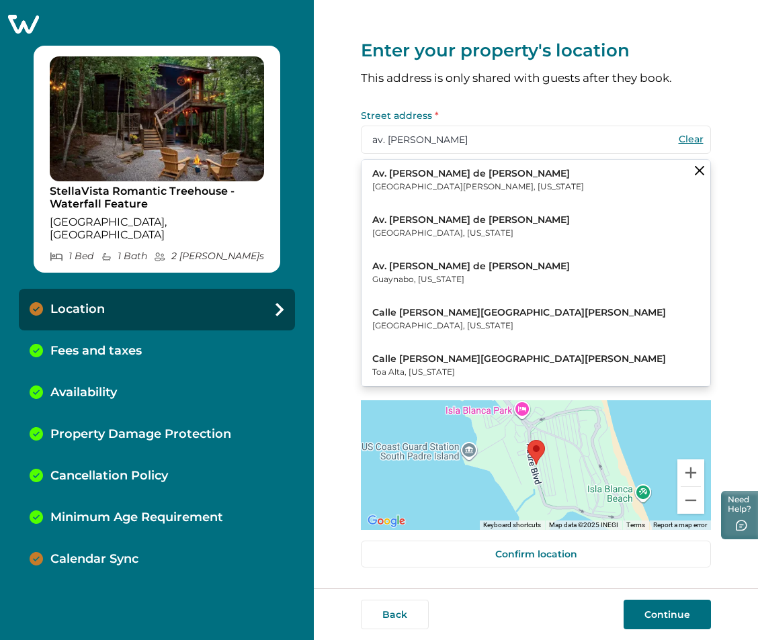
click at [458, 181] on p "[GEOGRAPHIC_DATA][PERSON_NAME], [US_STATE]" at bounding box center [478, 186] width 212 height 13
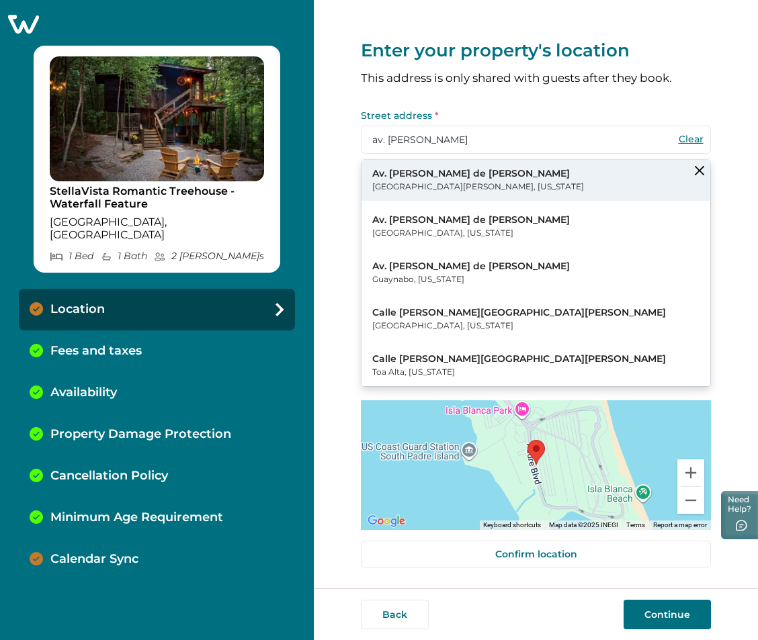
type input "Av. [PERSON_NAME] de [PERSON_NAME]"
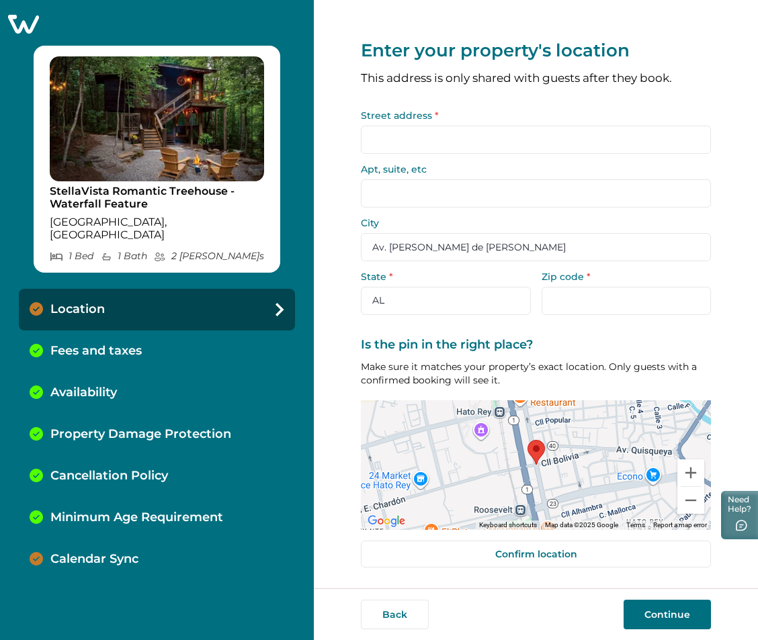
type input "Sargasso Seae"
click at [685, 138] on button "Clear" at bounding box center [690, 139] width 27 height 12
click at [390, 147] on input "Street address *" at bounding box center [536, 140] width 350 height 28
paste input "av. [PERSON_NAME]"
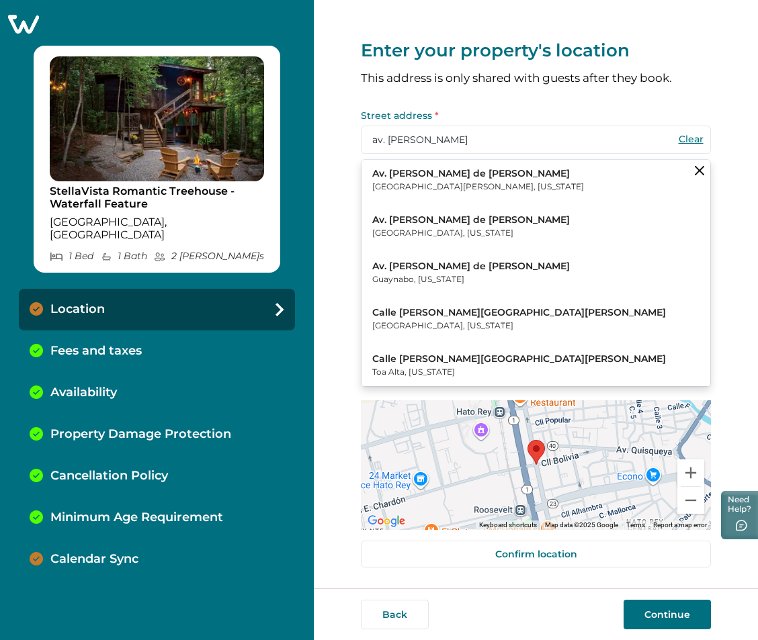
type input "av. [PERSON_NAME]"
click at [456, 176] on p "Av. [PERSON_NAME] de [PERSON_NAME]" at bounding box center [478, 173] width 212 height 13
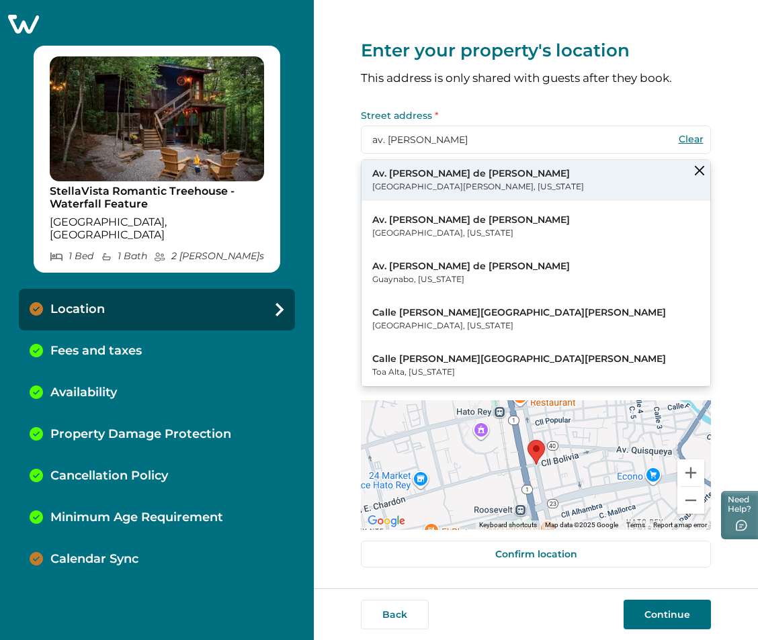
type input "Av. [PERSON_NAME] de [PERSON_NAME]"
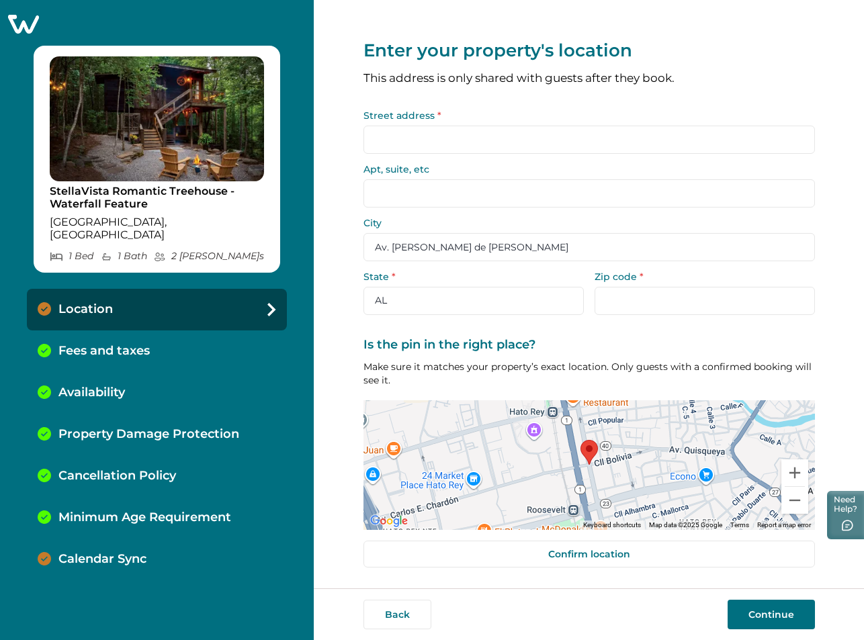
type input "Sargasso Seae"
click at [12, 23] on icon at bounding box center [23, 24] width 31 height 19
